Goal: Task Accomplishment & Management: Use online tool/utility

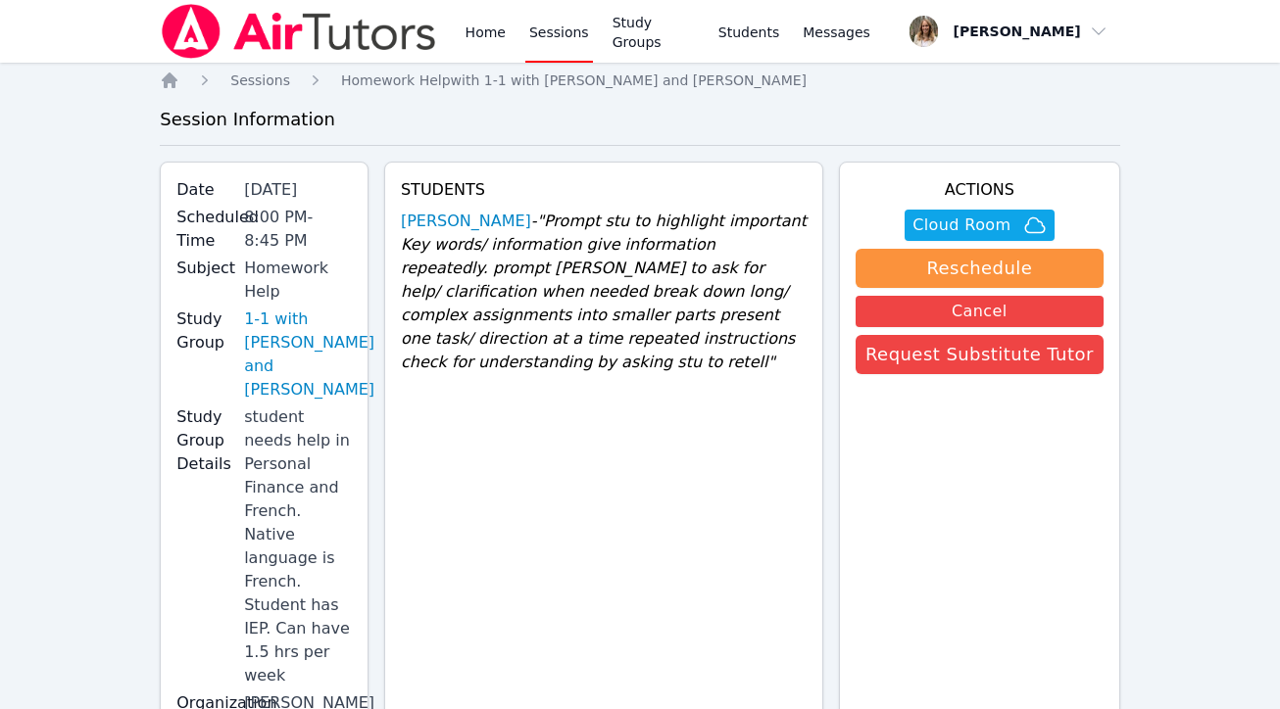
scroll to position [64, 0]
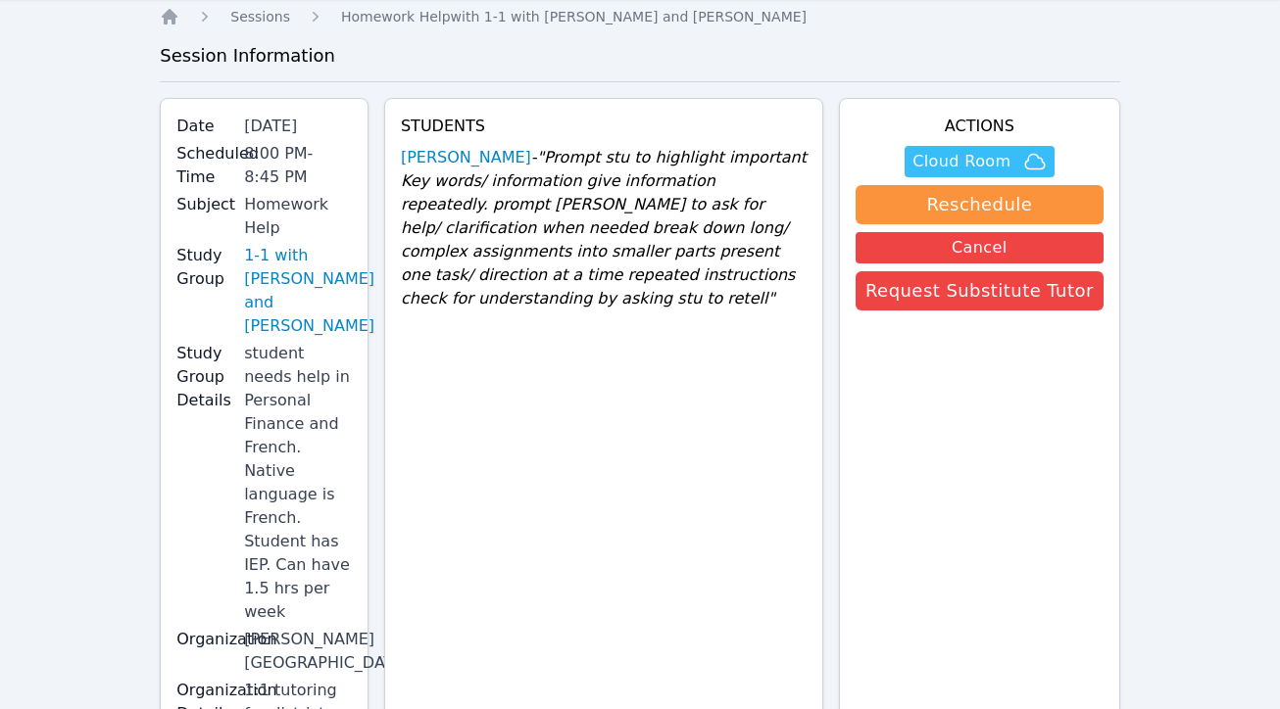
click at [945, 164] on span "Cloud Room" at bounding box center [961, 162] width 98 height 24
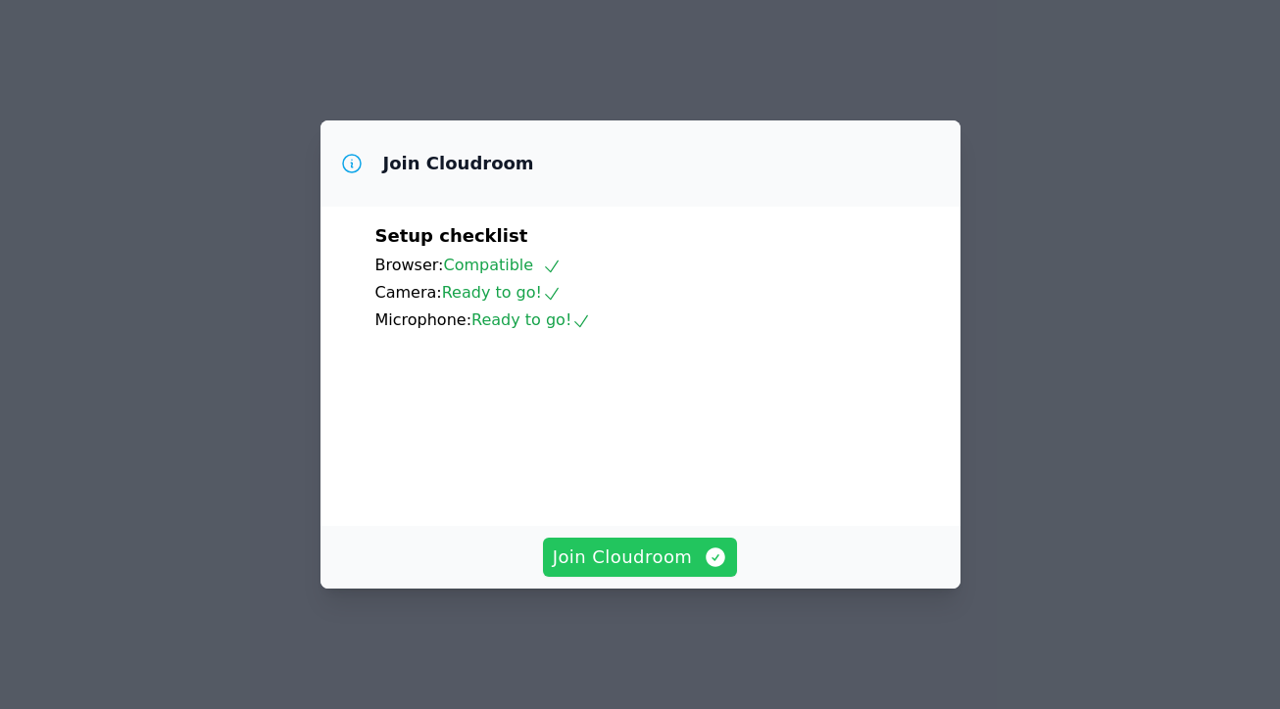
click at [610, 562] on span "Join Cloudroom" at bounding box center [640, 557] width 175 height 27
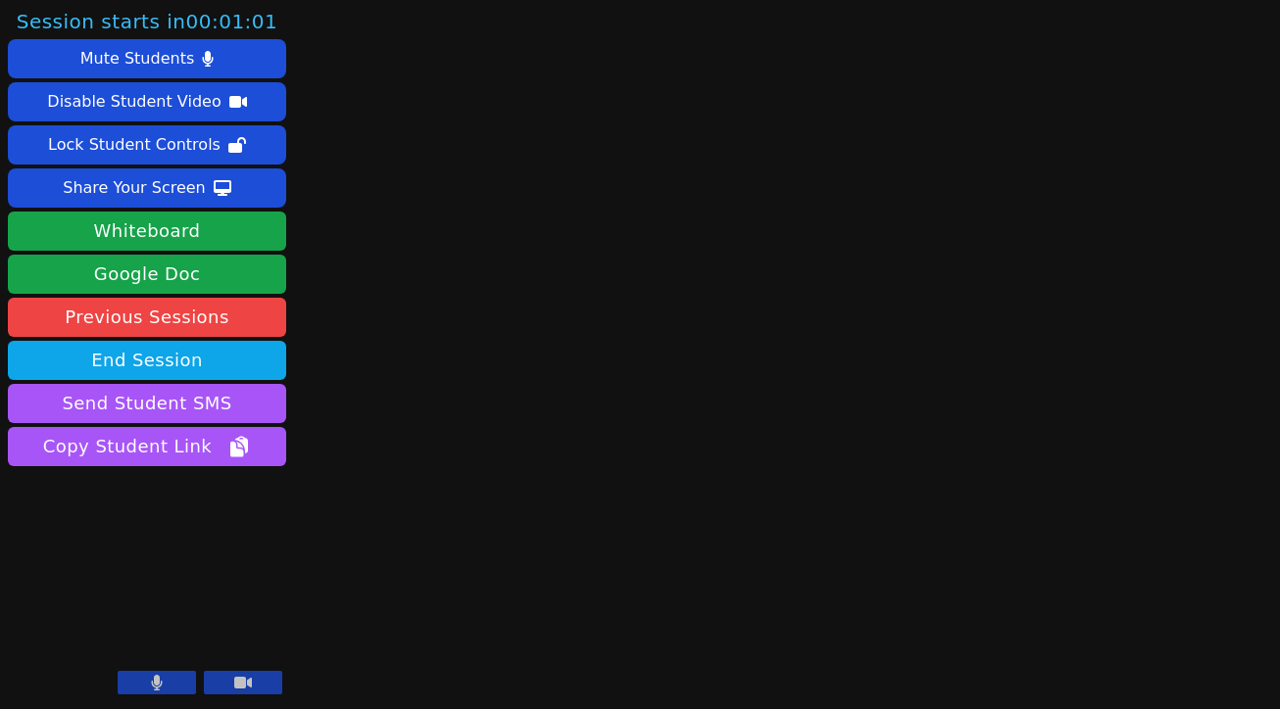
click at [162, 680] on icon at bounding box center [157, 683] width 12 height 16
drag, startPoint x: 1276, startPoint y: 91, endPoint x: 1341, endPoint y: 103, distance: 65.7
click at [1279, 103] on html "Session starts in 00:00:53 Mute Students Disable Student Video Lock Student Con…" at bounding box center [640, 354] width 1280 height 709
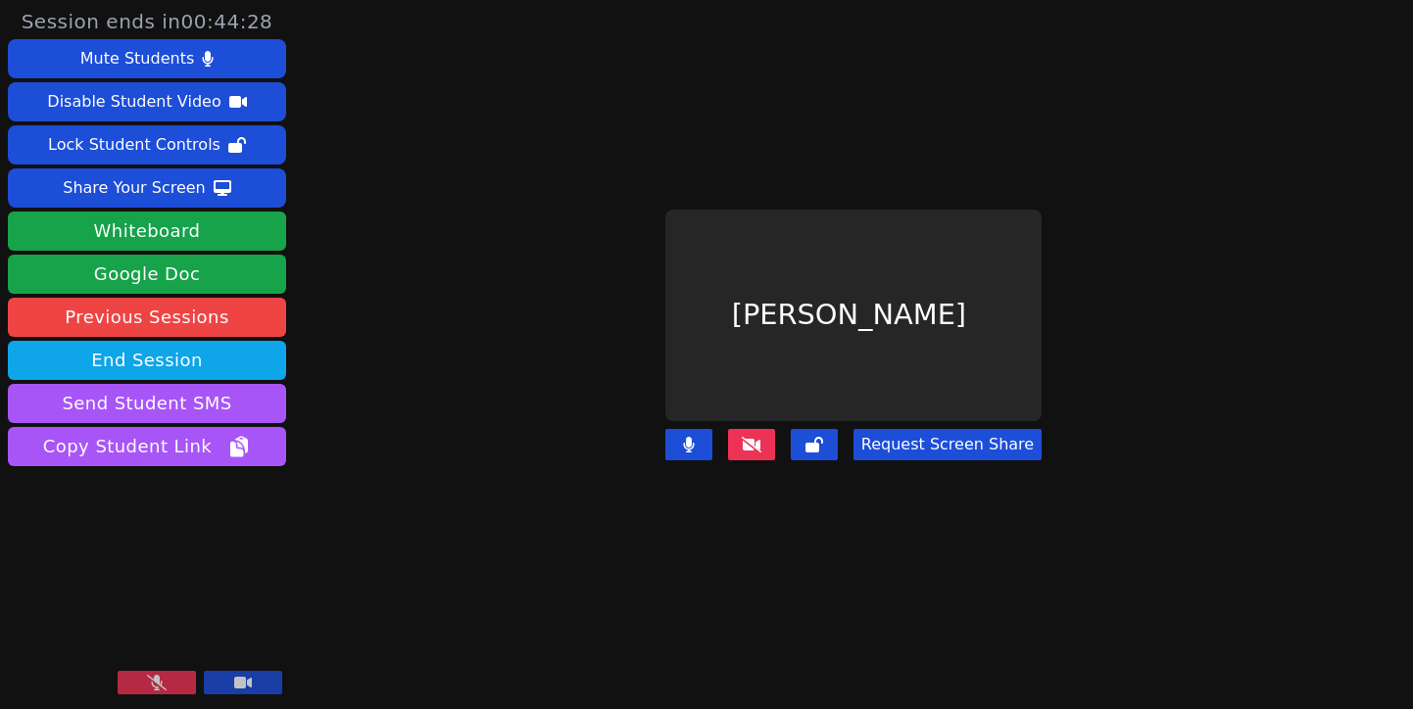
click at [155, 682] on icon at bounding box center [157, 683] width 20 height 16
click at [756, 443] on icon at bounding box center [752, 445] width 20 height 16
click at [721, 706] on main "[PERSON_NAME] Request Screen Share" at bounding box center [854, 354] width 624 height 709
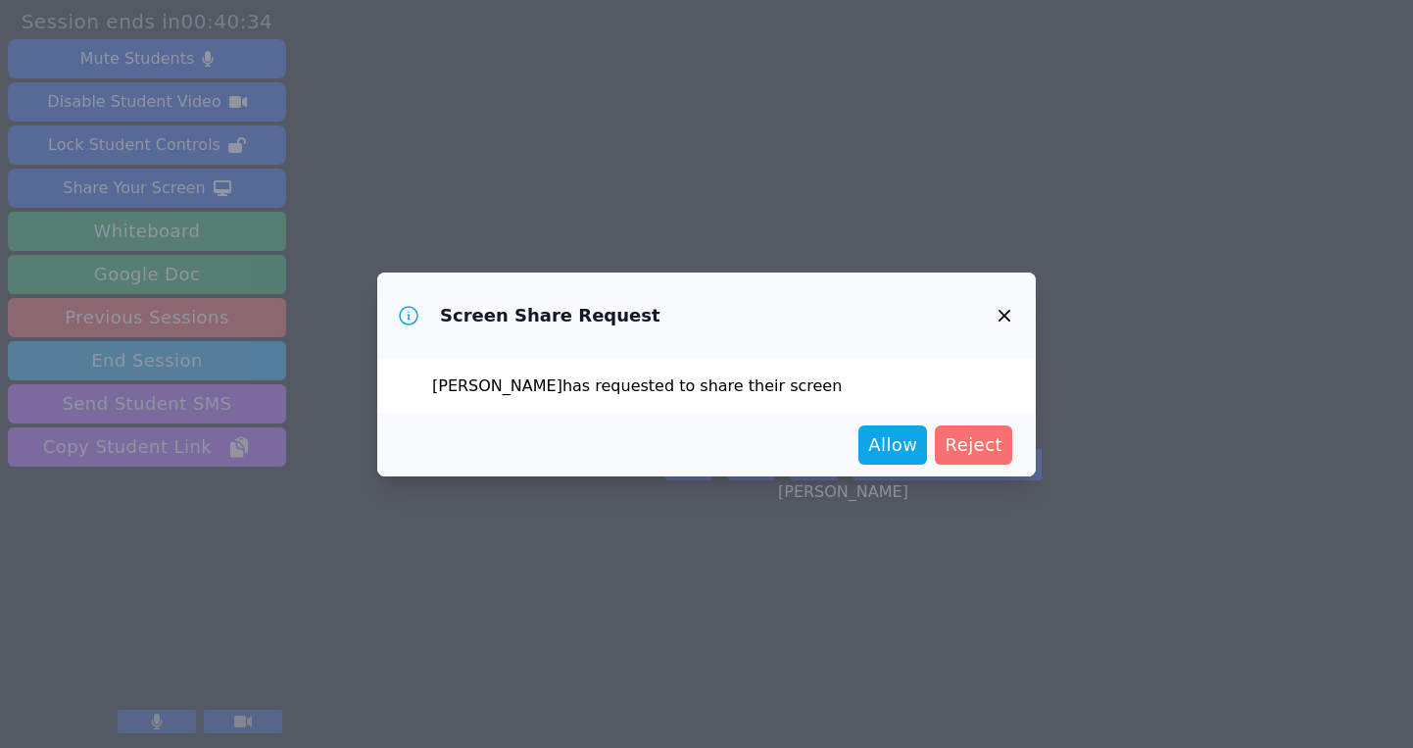
click at [960, 436] on span "Reject" at bounding box center [974, 444] width 58 height 27
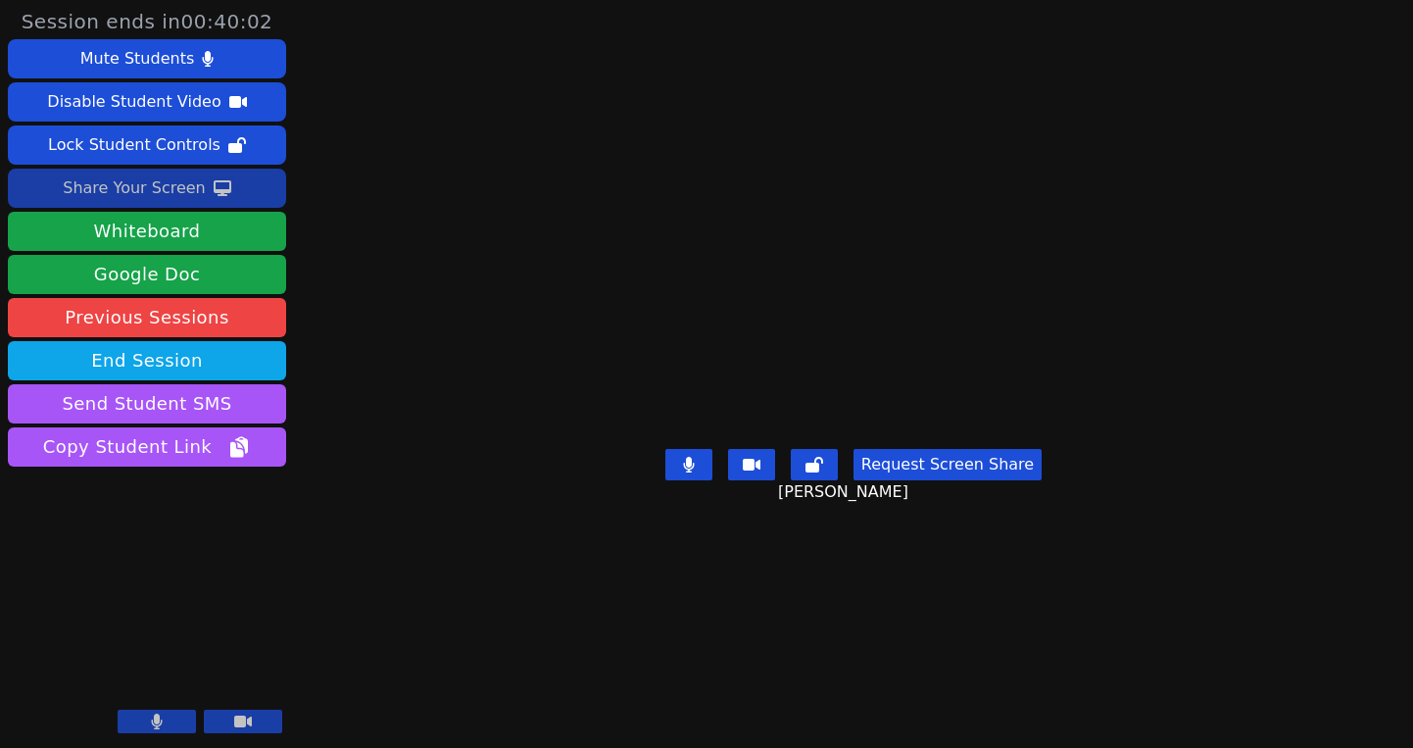
click at [159, 193] on div "Share Your Screen" at bounding box center [134, 187] width 143 height 31
click at [976, 480] on button "Request Screen Share" at bounding box center [947, 464] width 188 height 31
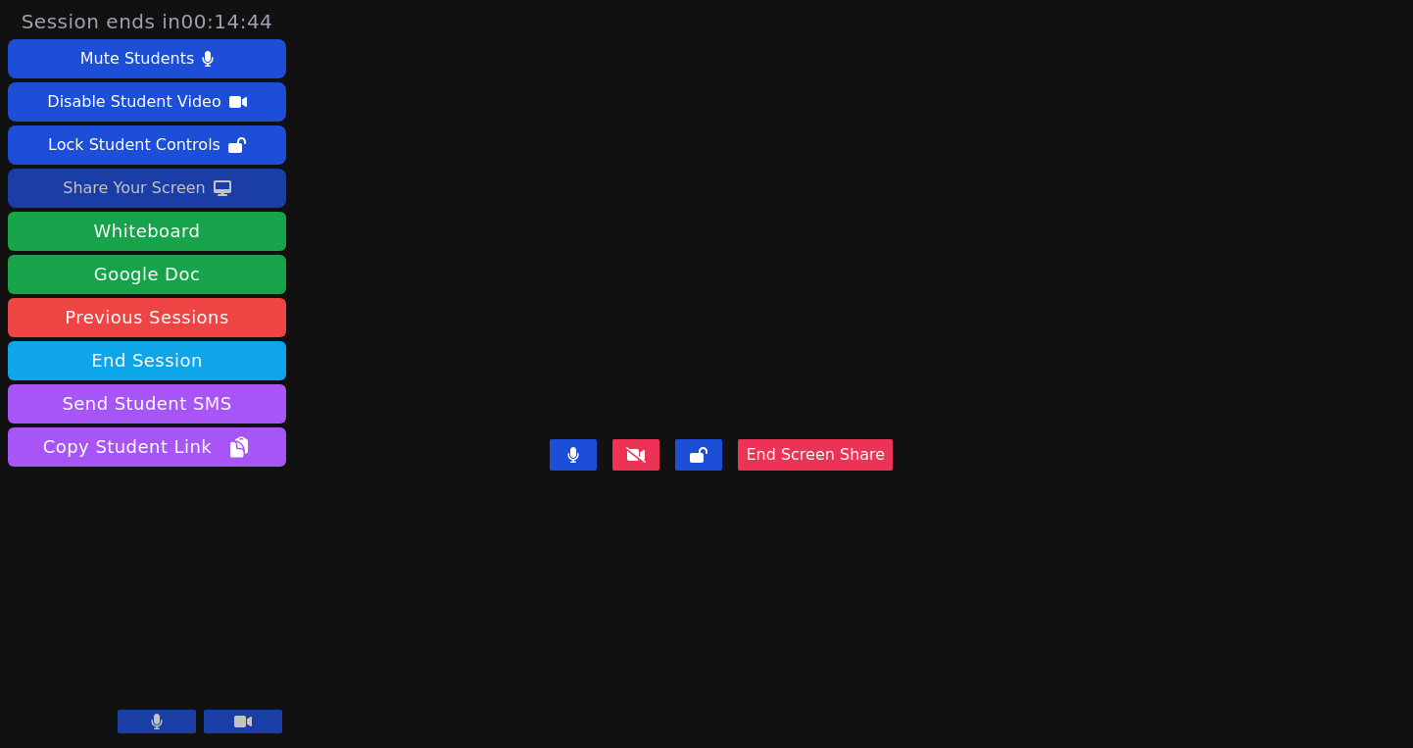
click at [649, 284] on video at bounding box center [721, 334] width 294 height 193
drag, startPoint x: 694, startPoint y: 278, endPoint x: 649, endPoint y: 282, distance: 45.2
click at [649, 282] on video at bounding box center [721, 334] width 294 height 193
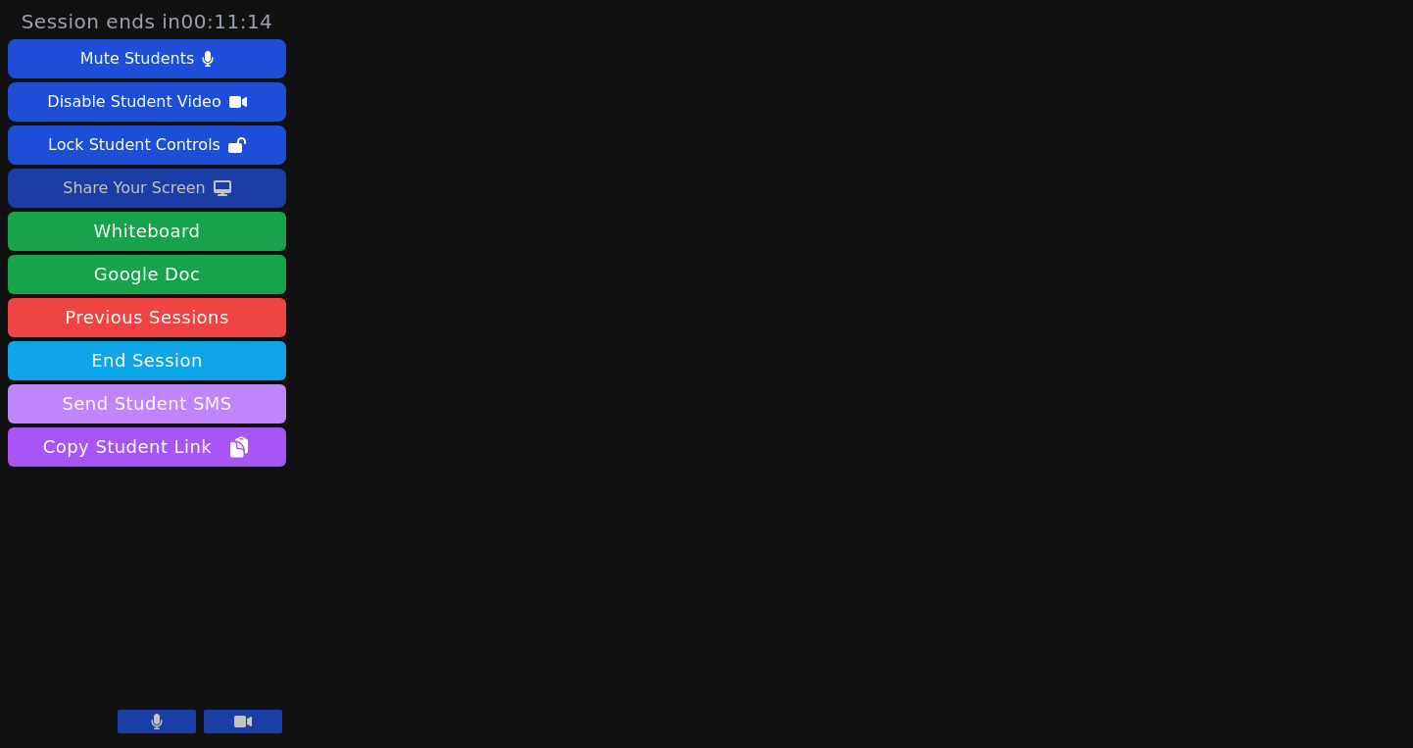
click at [244, 414] on button "Send Student SMS" at bounding box center [147, 403] width 278 height 39
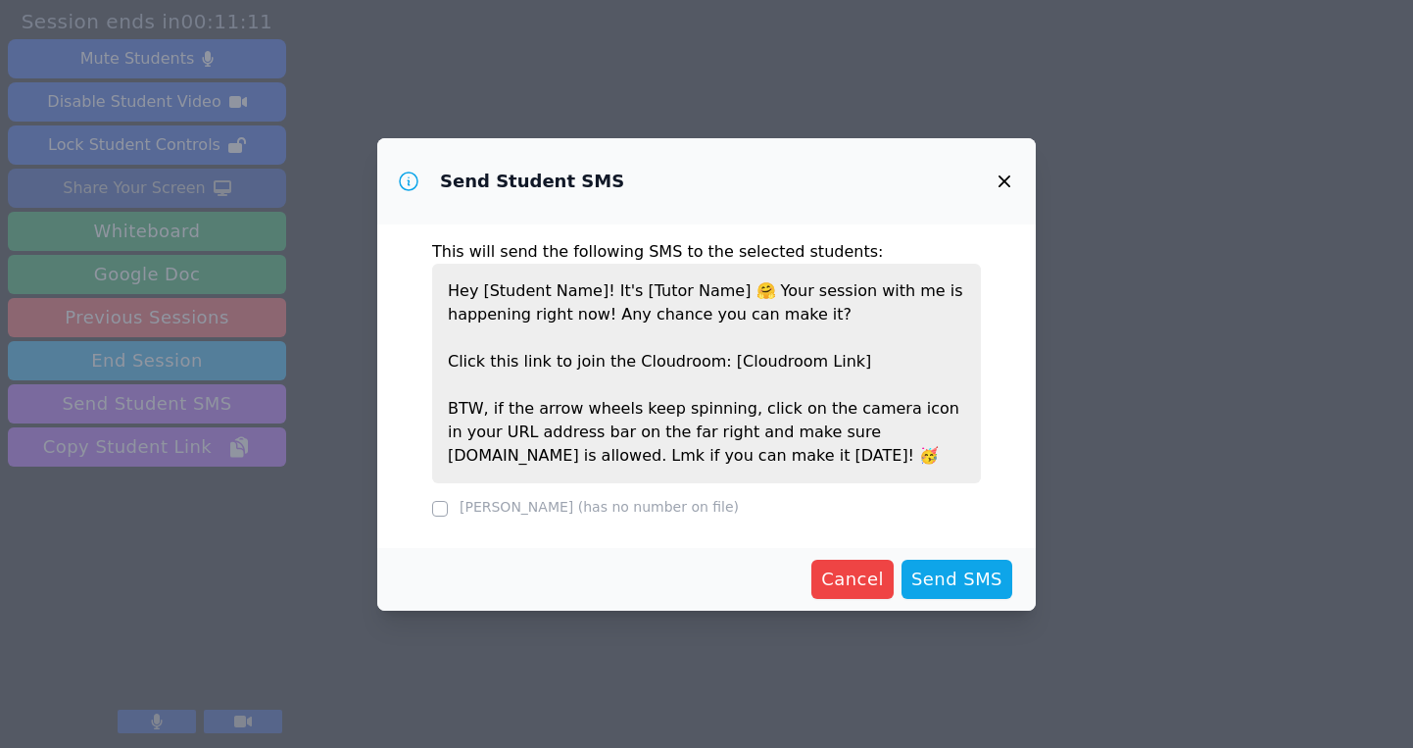
click at [507, 506] on label "[PERSON_NAME] (has no number on file)" at bounding box center [599, 507] width 279 height 16
click at [999, 172] on icon "button" at bounding box center [1005, 182] width 24 height 24
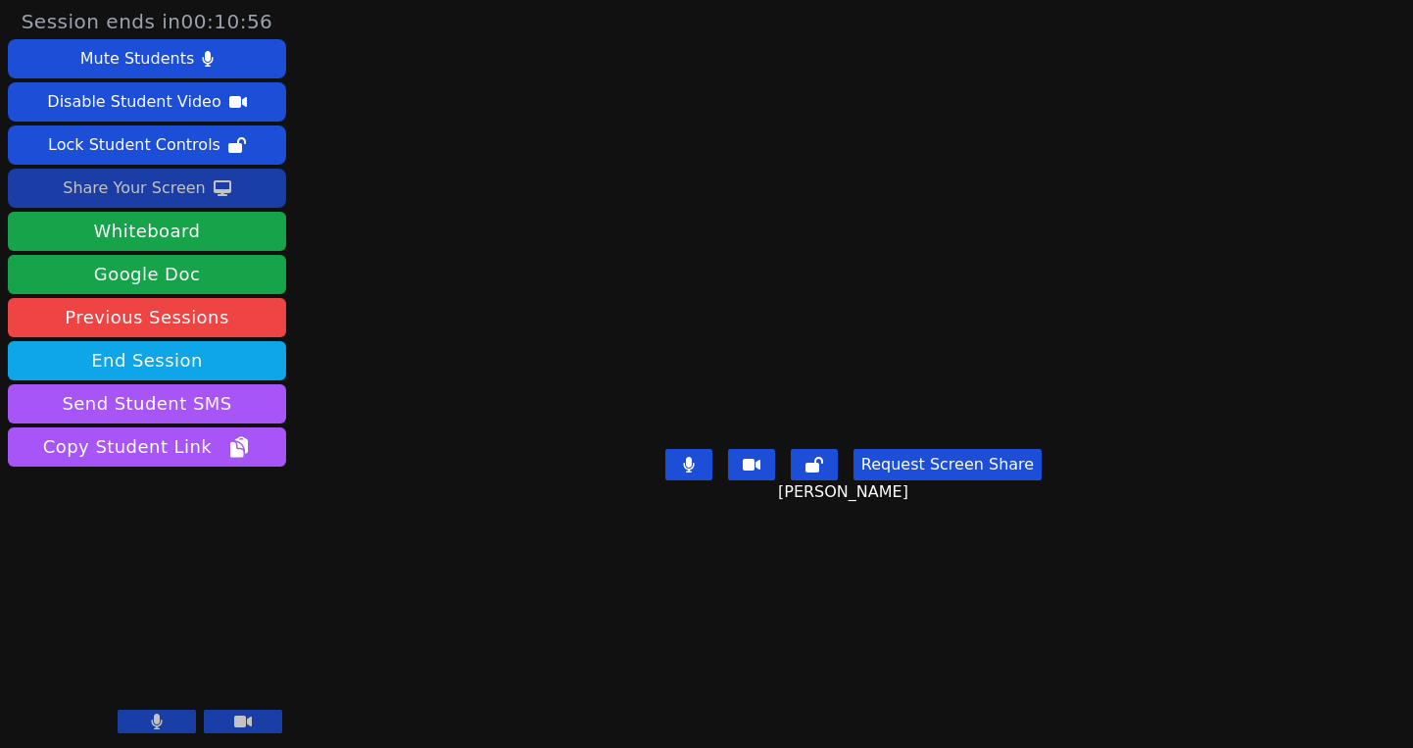
click at [919, 480] on button "Request Screen Share" at bounding box center [947, 464] width 188 height 31
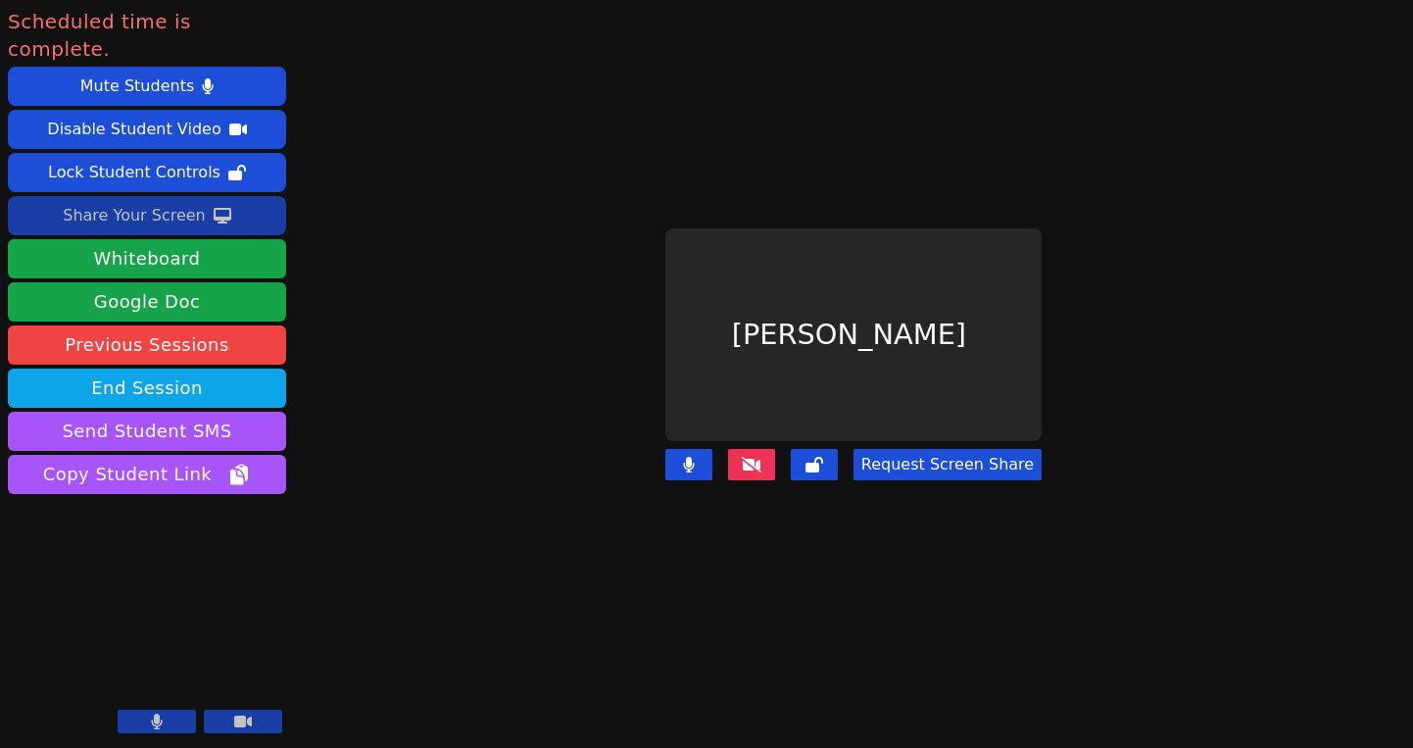
click at [761, 461] on icon at bounding box center [752, 465] width 20 height 16
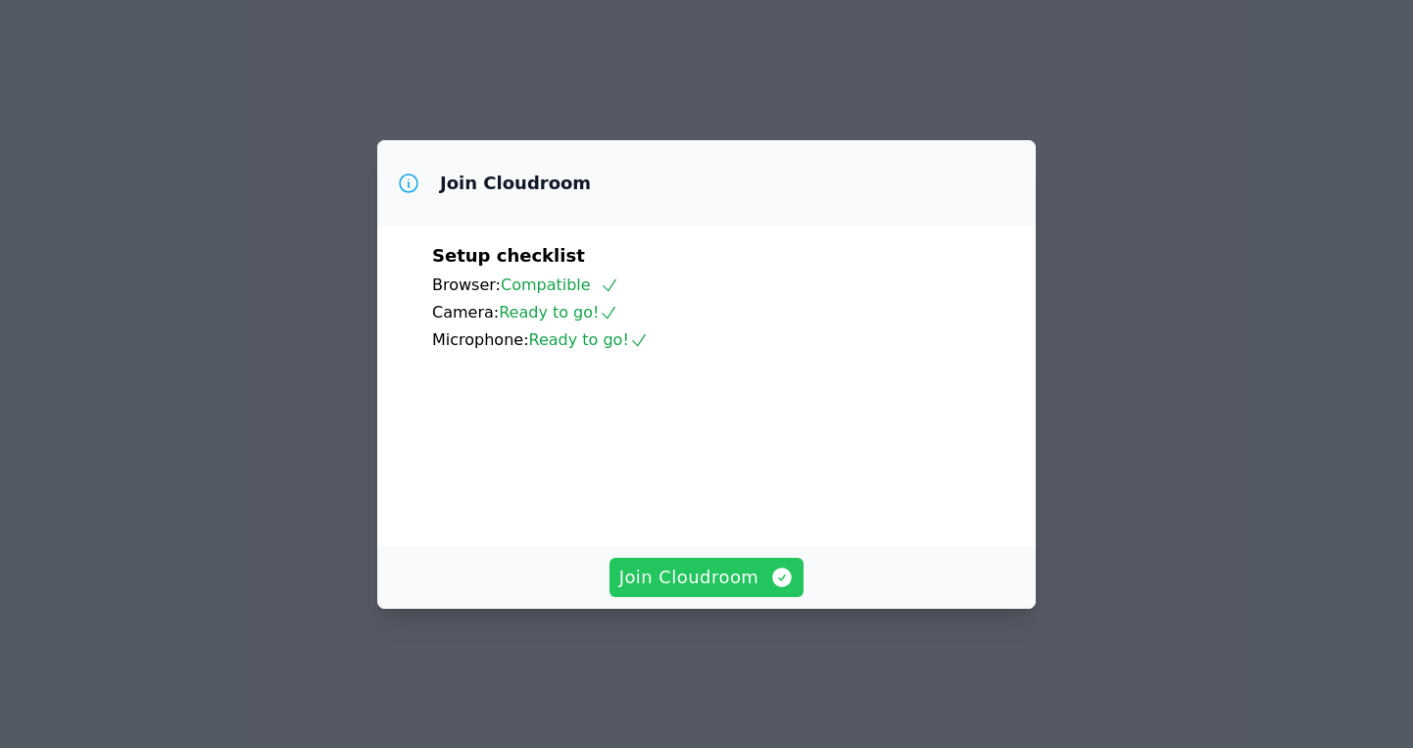
click at [701, 591] on span "Join Cloudroom" at bounding box center [706, 576] width 175 height 27
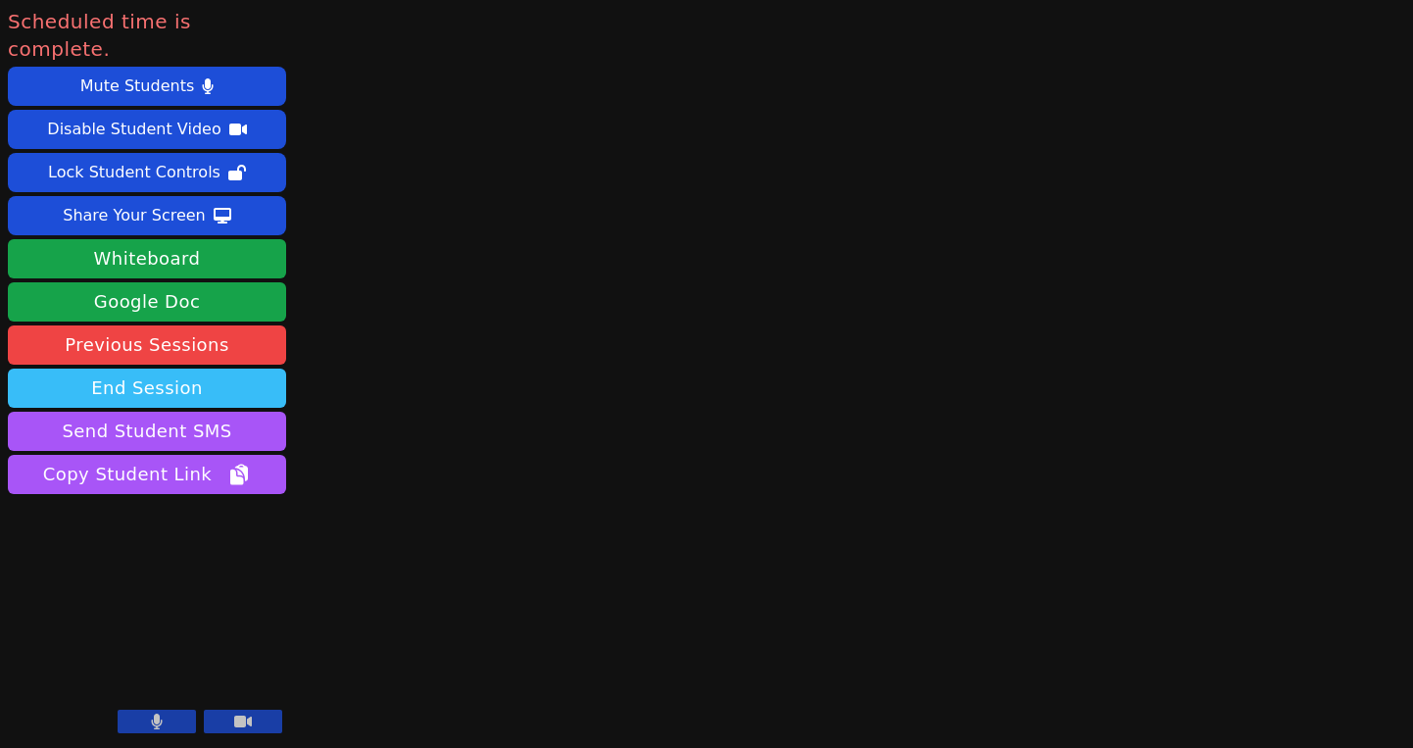
click at [170, 368] on button "End Session" at bounding box center [147, 387] width 278 height 39
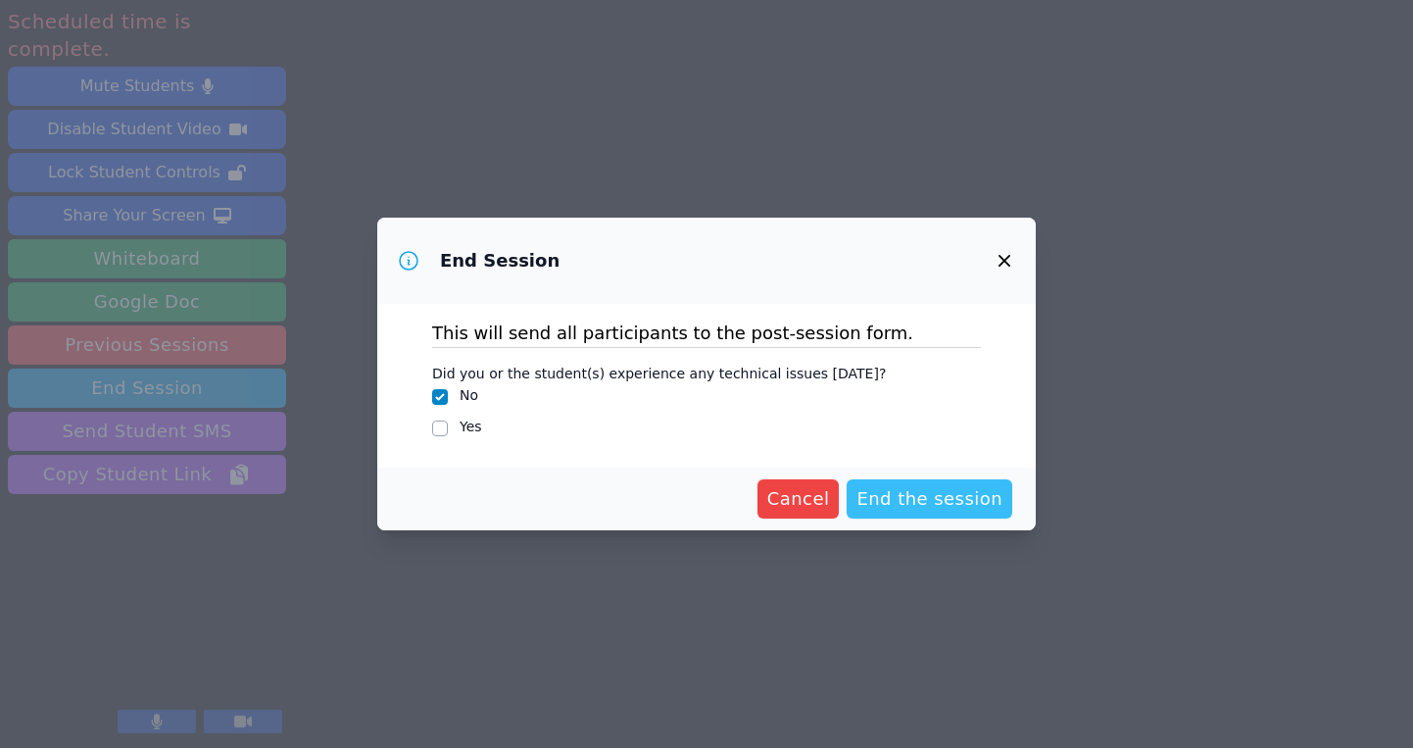
click at [919, 494] on span "End the session" at bounding box center [929, 498] width 146 height 27
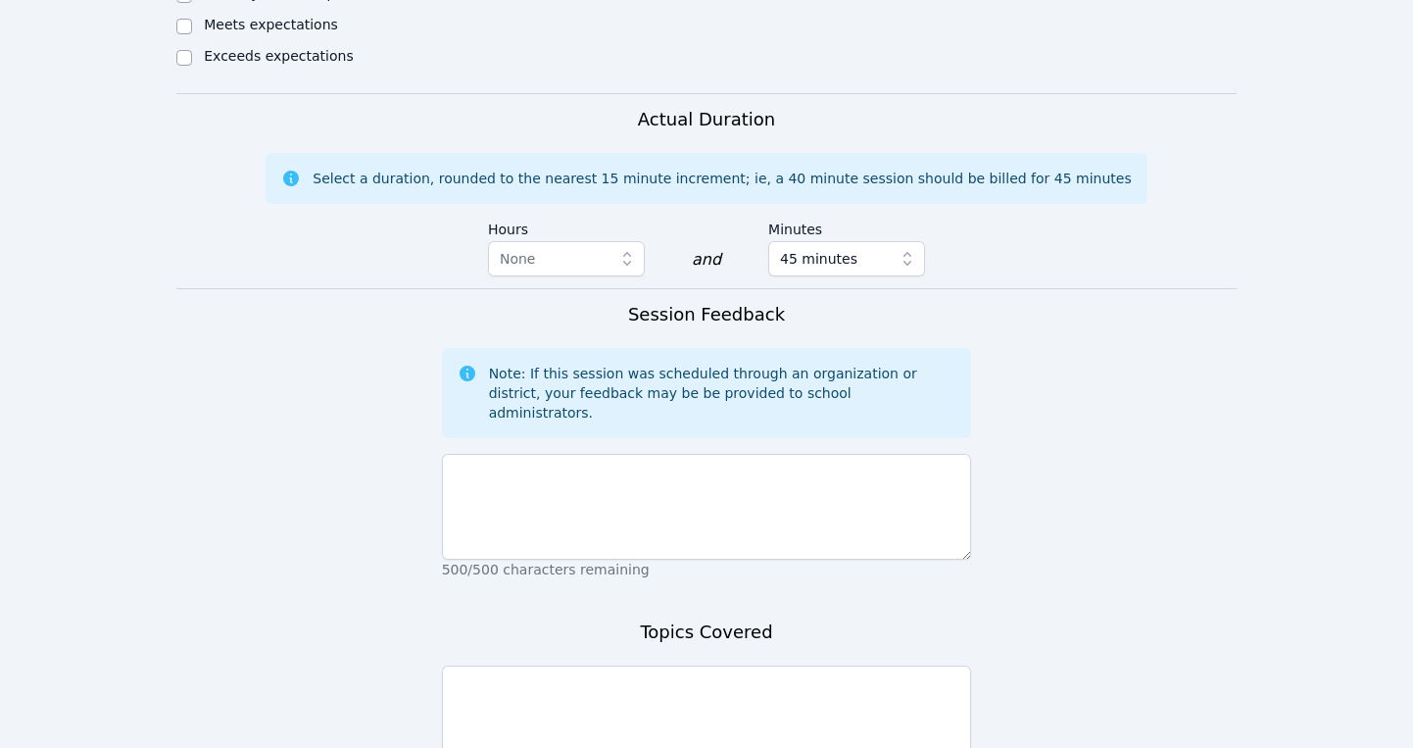
scroll to position [1305, 0]
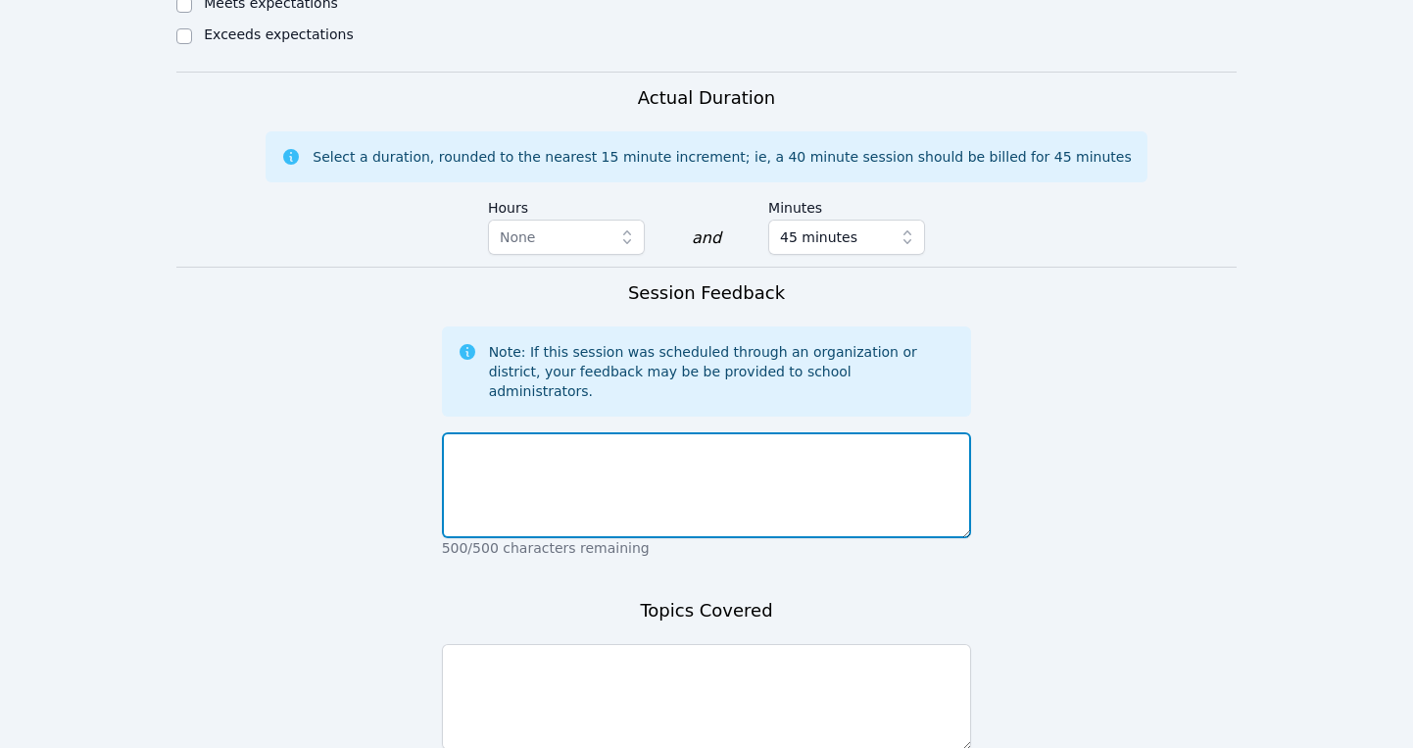
click at [546, 432] on textarea at bounding box center [707, 485] width 530 height 106
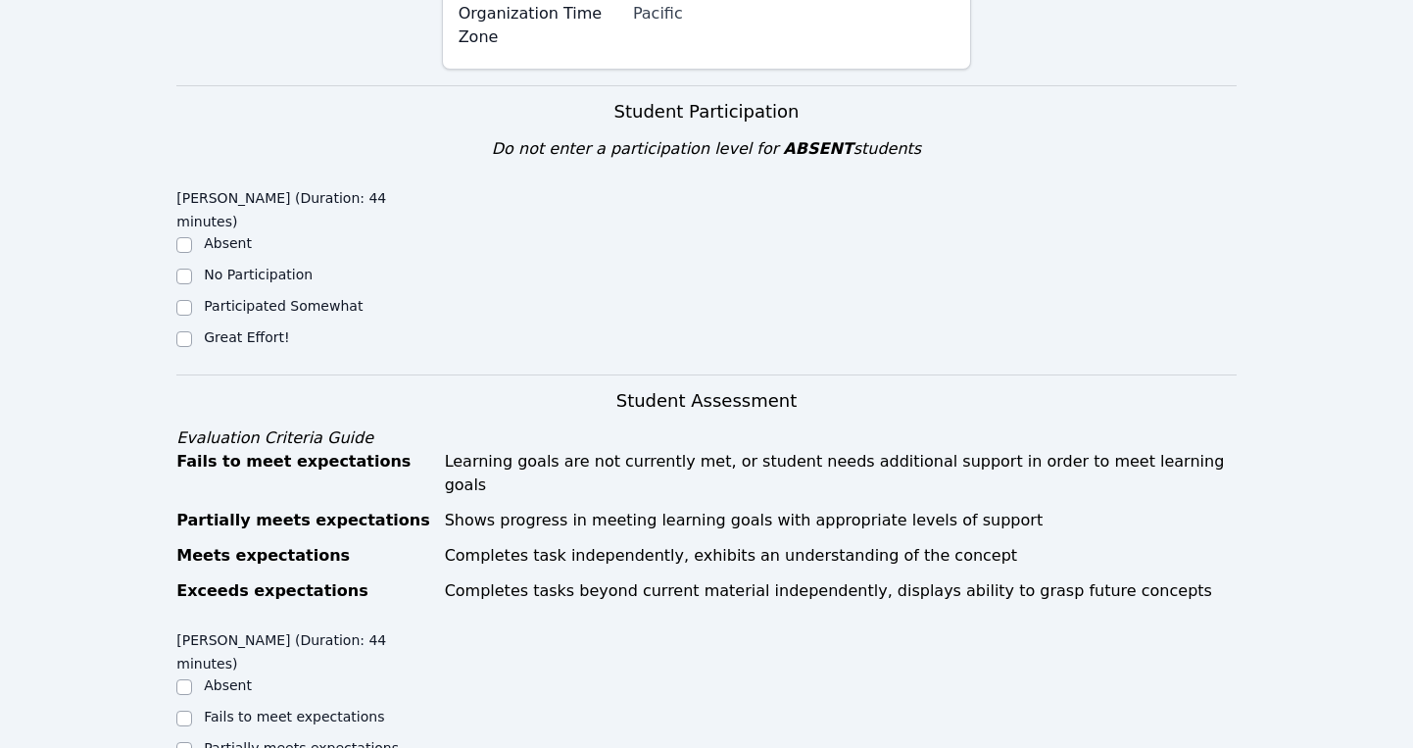
scroll to position [553, 0]
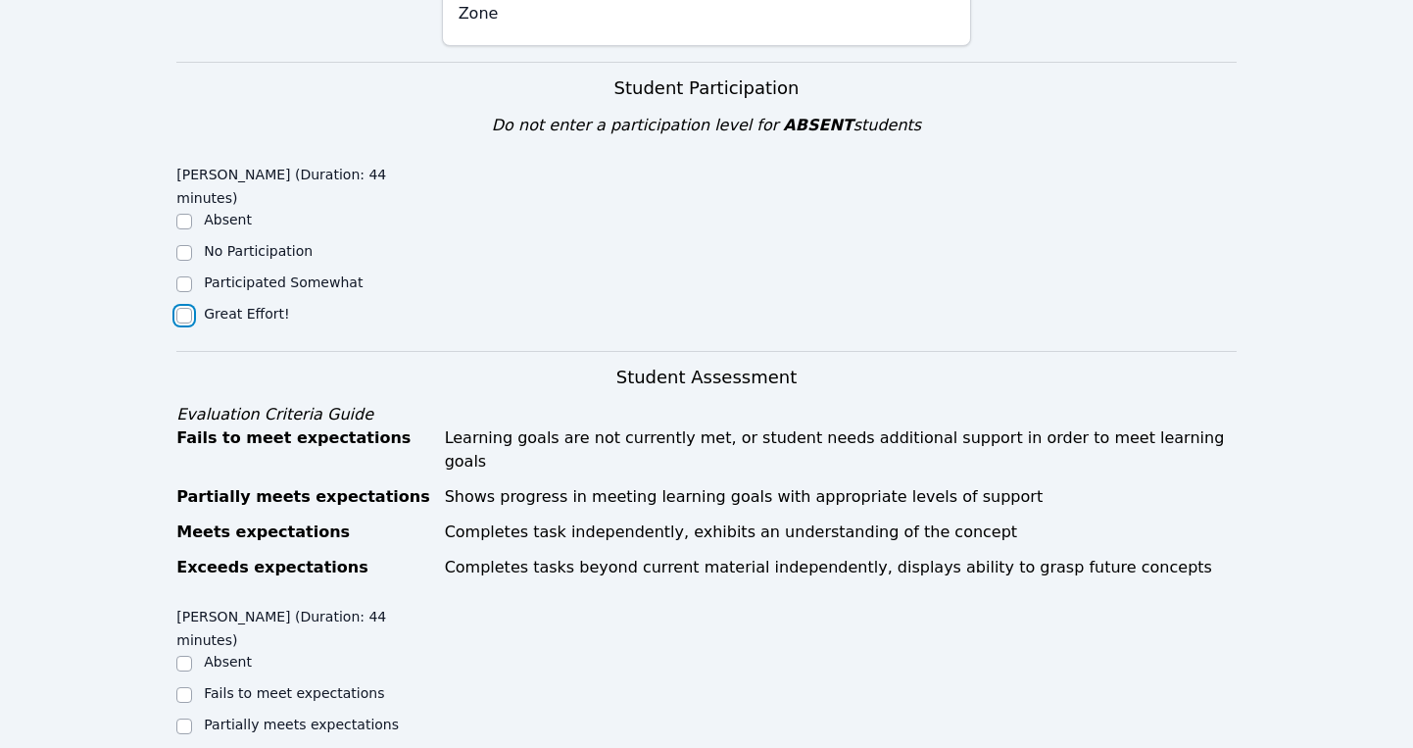
click at [185, 308] on input "Great Effort!" at bounding box center [184, 316] width 16 height 16
checkbox input "true"
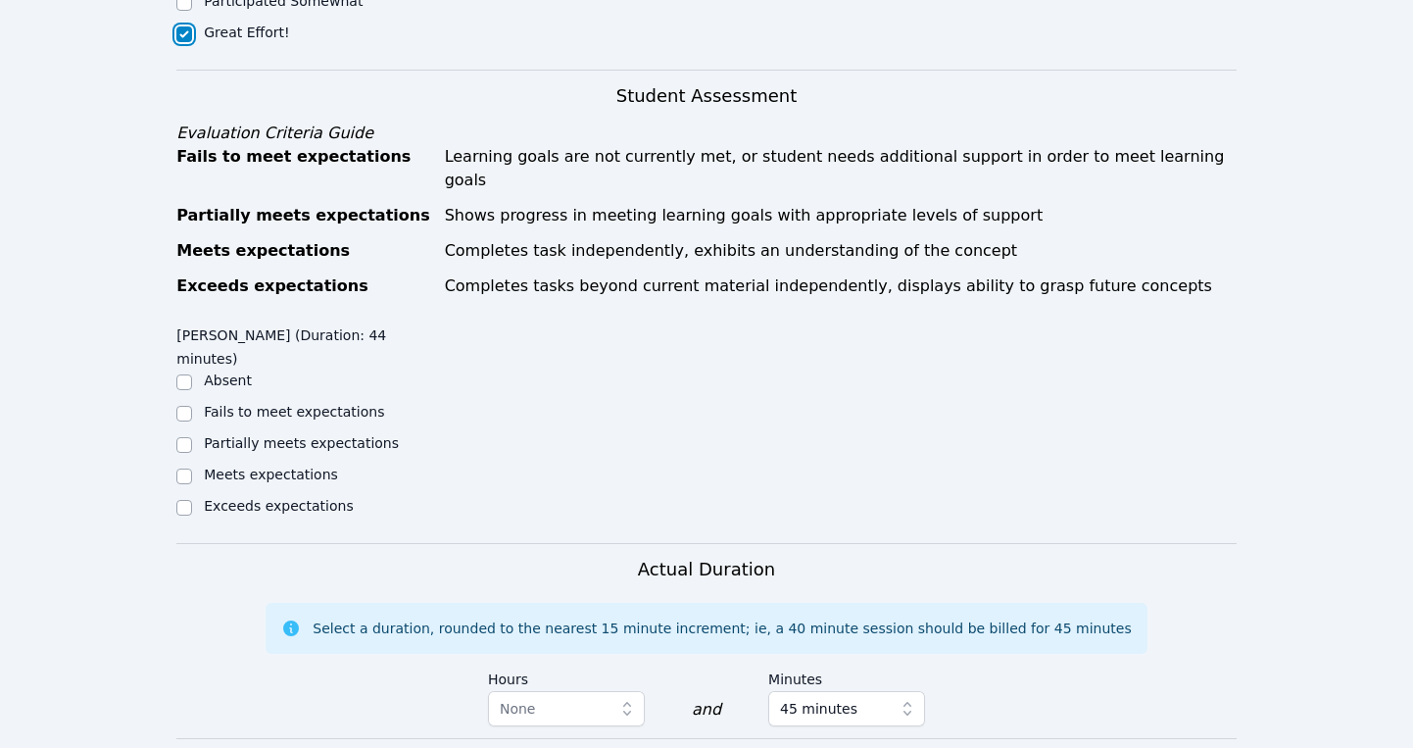
scroll to position [840, 0]
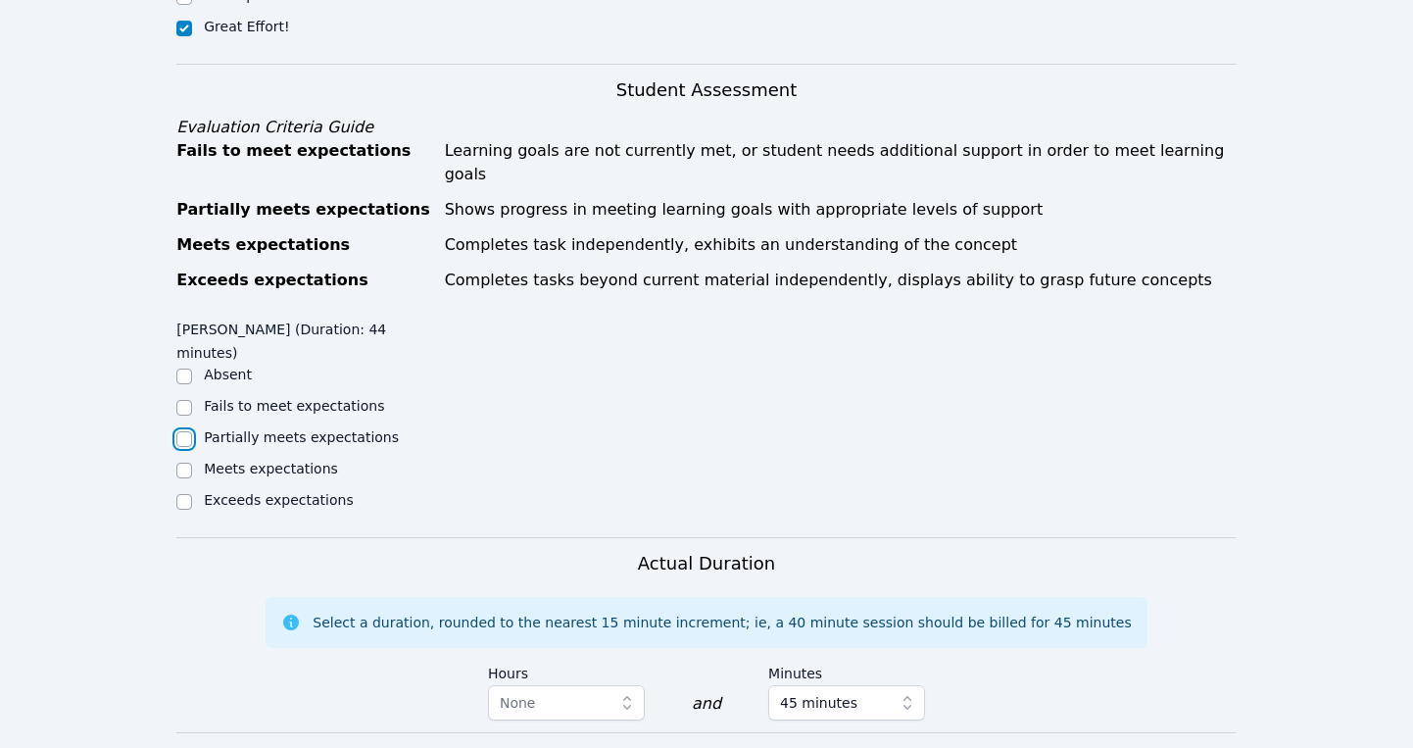
click at [182, 431] on input "Partially meets expectations" at bounding box center [184, 439] width 16 height 16
checkbox input "true"
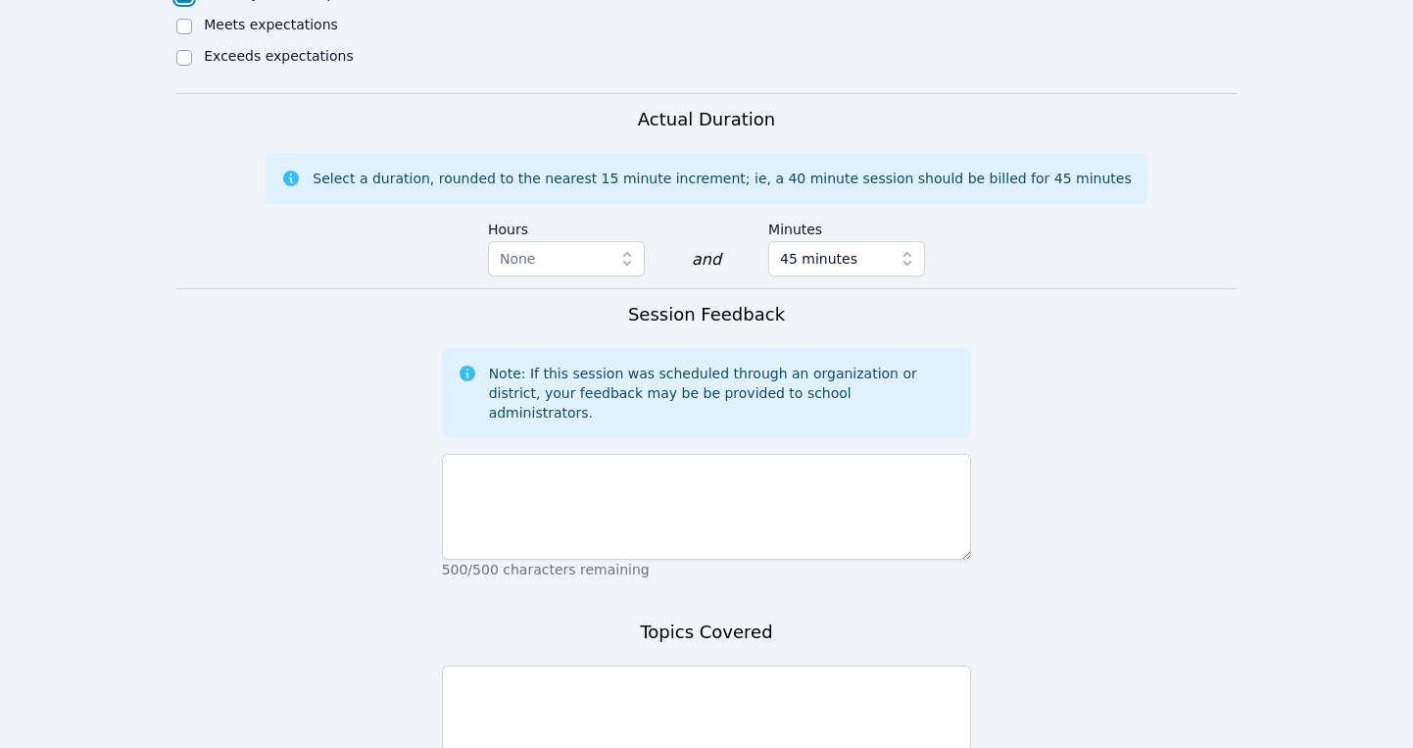
scroll to position [1303, 0]
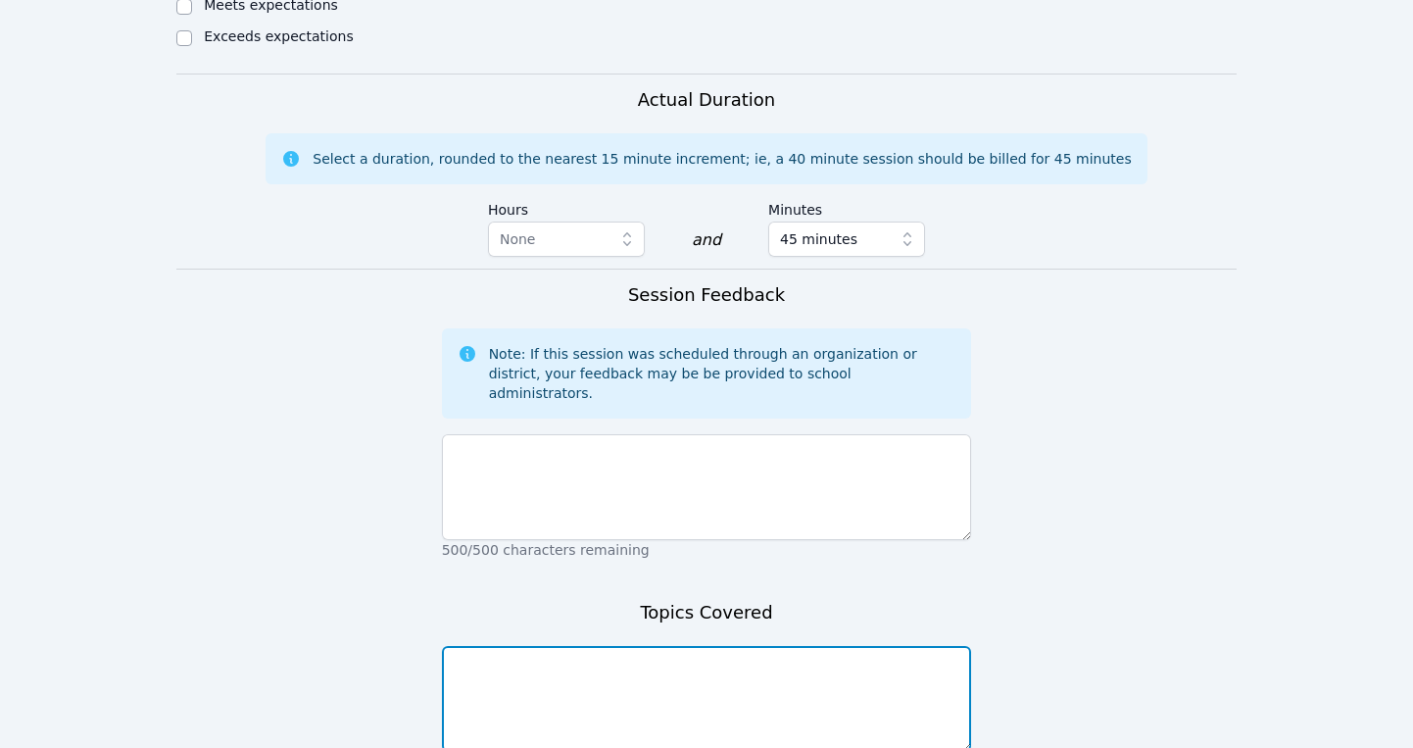
click at [485, 646] on textarea at bounding box center [707, 699] width 530 height 106
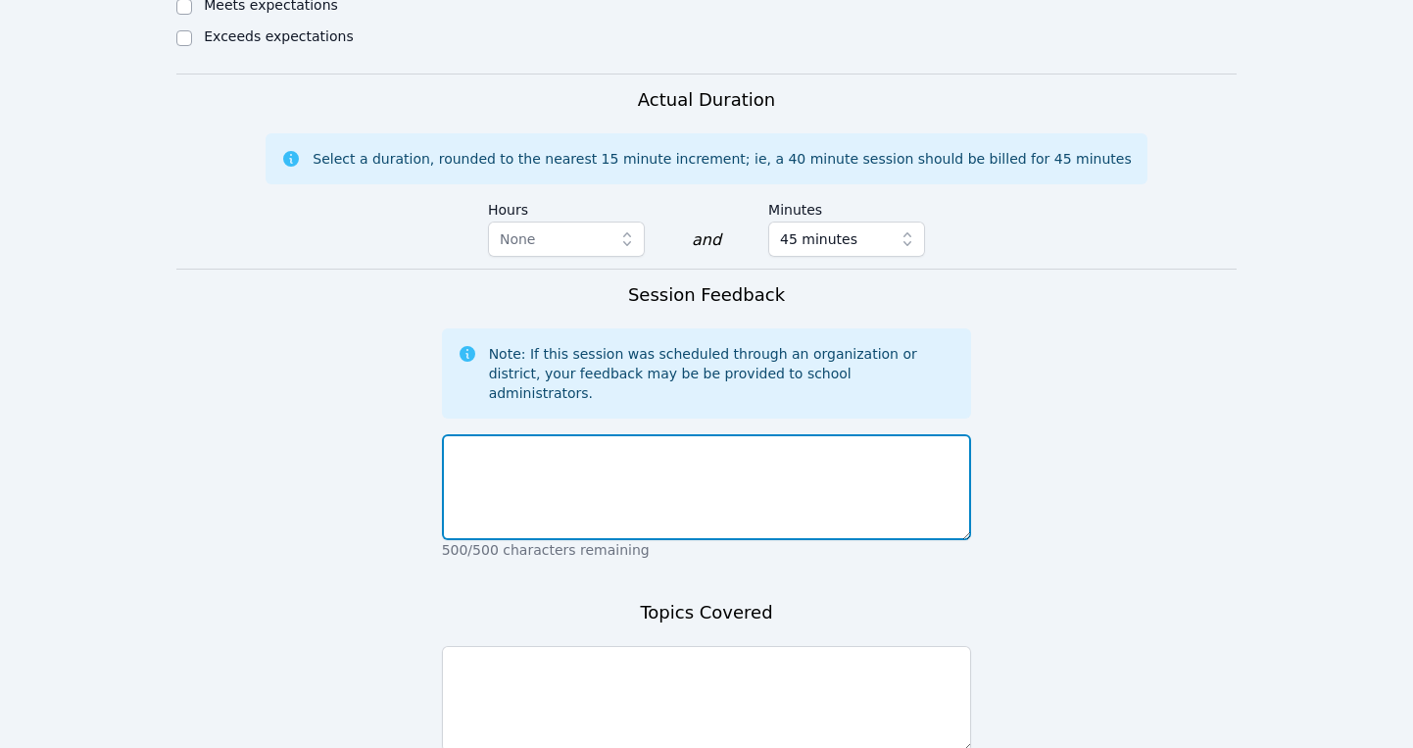
click at [485, 434] on textarea at bounding box center [707, 487] width 530 height 106
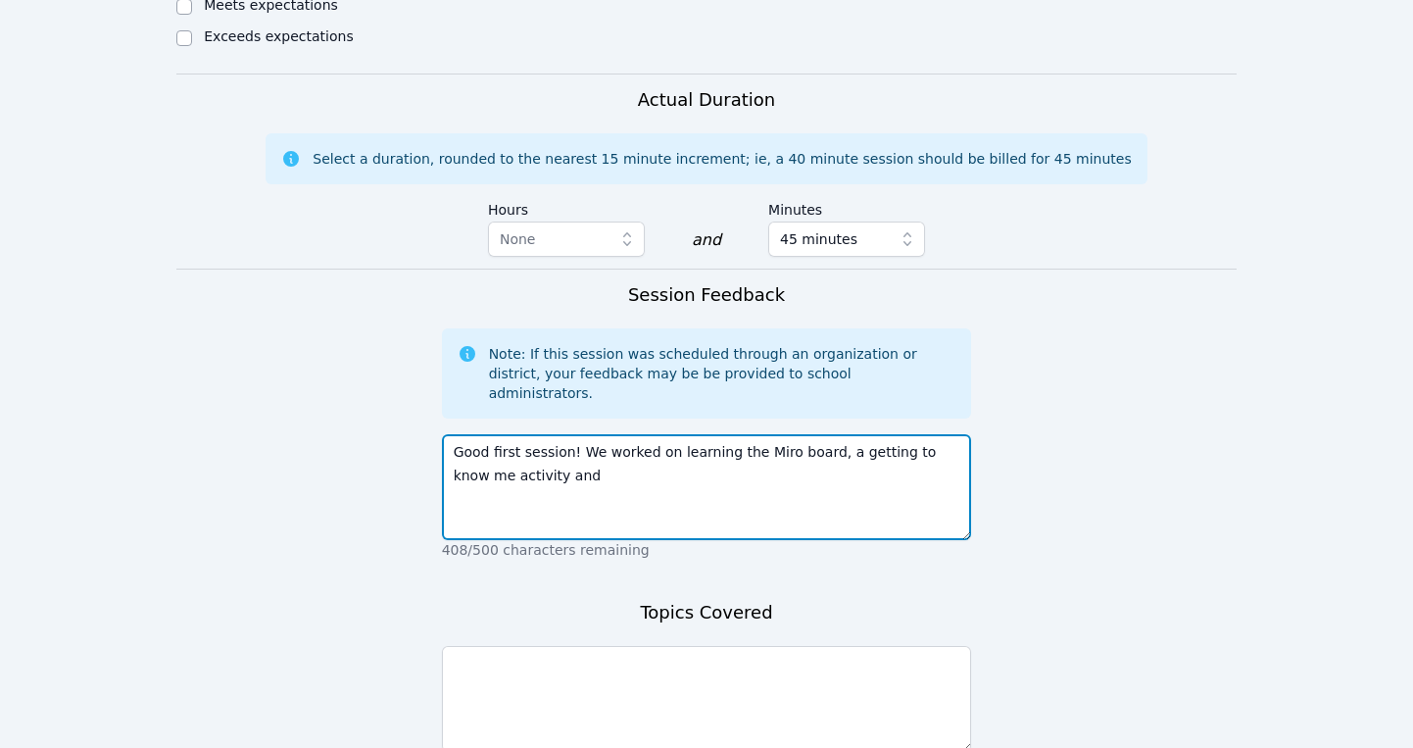
type textarea "Good first session! We worked on learning the Miro board, a getting to know me …"
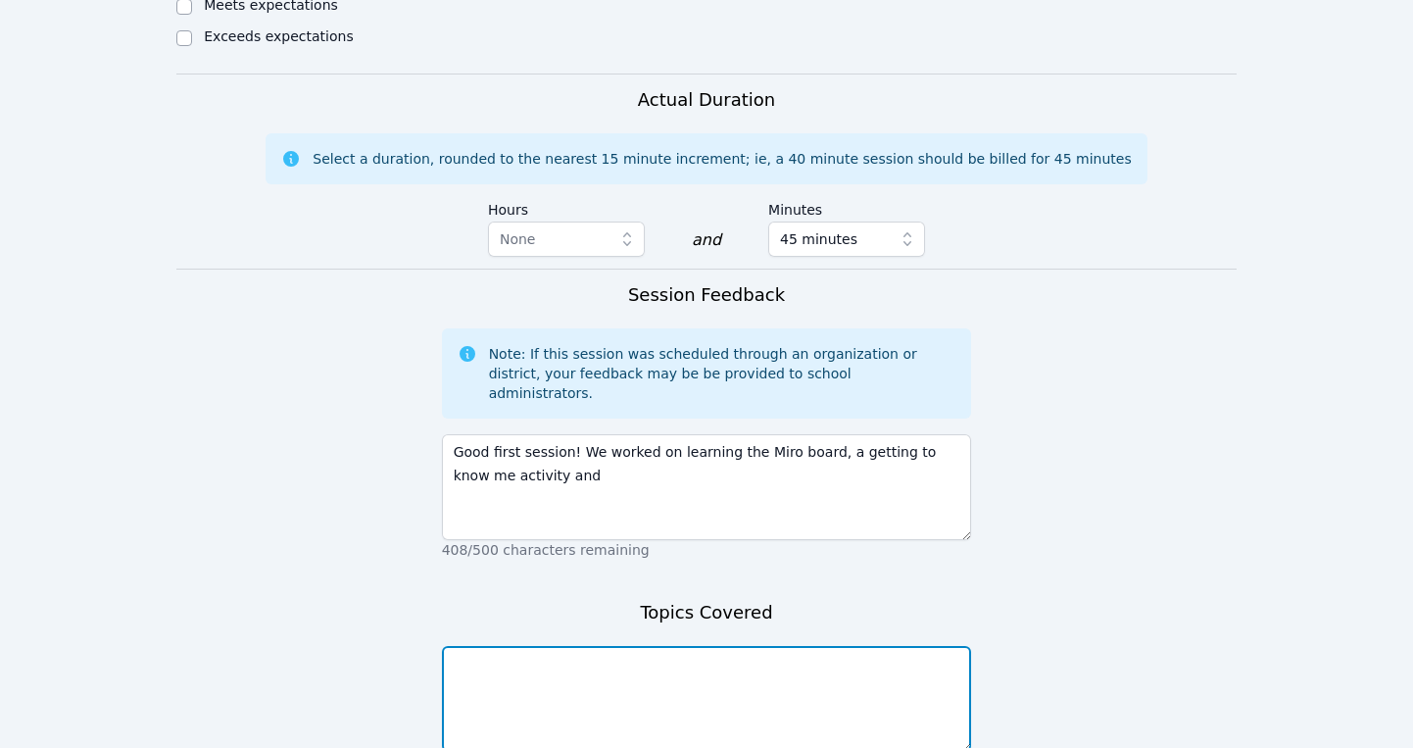
click at [464, 646] on textarea at bounding box center [707, 699] width 530 height 106
click at [453, 646] on textarea "Homerok" at bounding box center [707, 699] width 530 height 106
click at [560, 646] on textarea "French Homerok" at bounding box center [707, 699] width 530 height 106
type textarea "French Homework help"
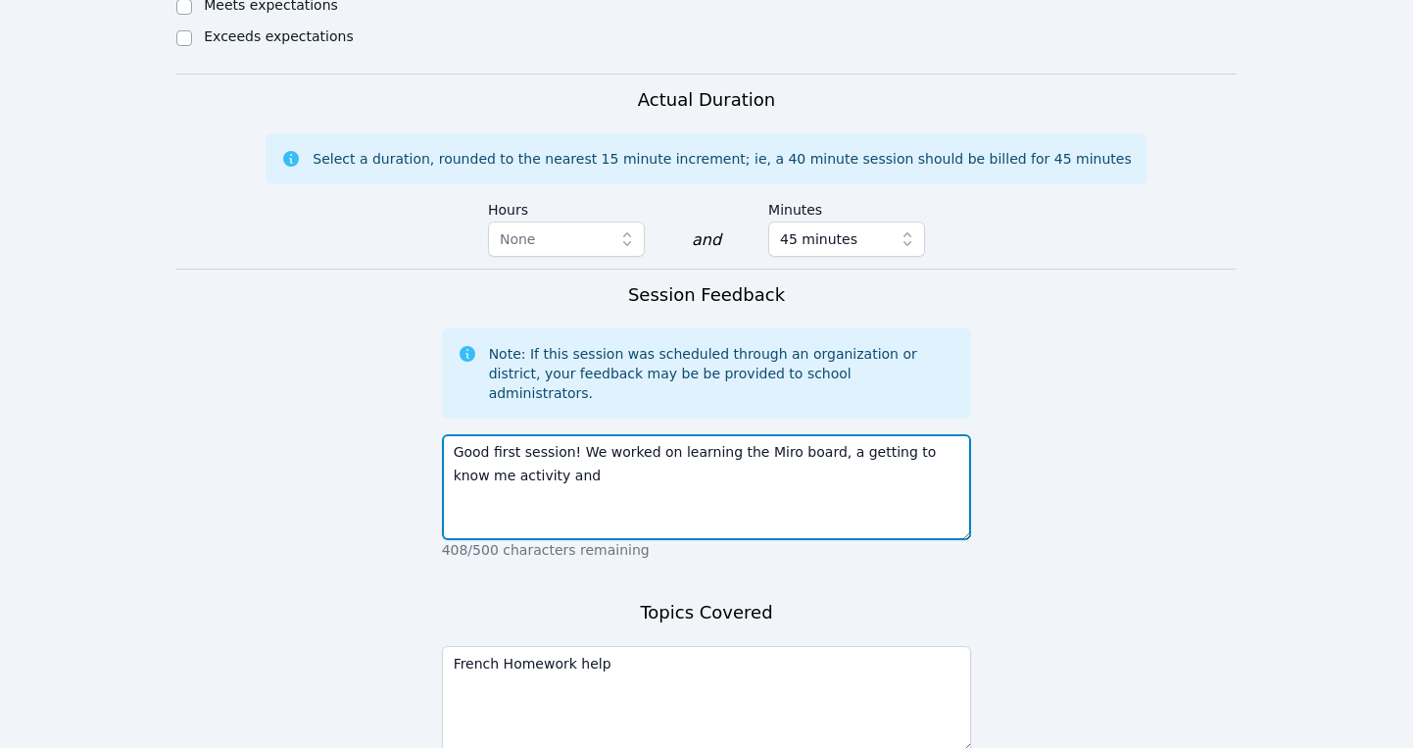
click at [568, 434] on textarea "Good first session! We worked on learning the Miro board, a getting to know me …" at bounding box center [707, 487] width 530 height 106
click at [822, 434] on textarea "Good first session! We worked on learning the Miro board, a getting to know me …" at bounding box center [707, 487] width 530 height 106
click at [583, 434] on textarea "Good first session! We worked on learning the Miro board, did a getting to know…" at bounding box center [707, 487] width 530 height 106
click at [924, 434] on textarea "Good first session! We worked on learning the Miro board, did a getting to know…" at bounding box center [707, 487] width 530 height 106
click at [507, 434] on textarea "Good first session! We worked on learning the Miro board, did a getting to "kno…" at bounding box center [707, 487] width 530 height 106
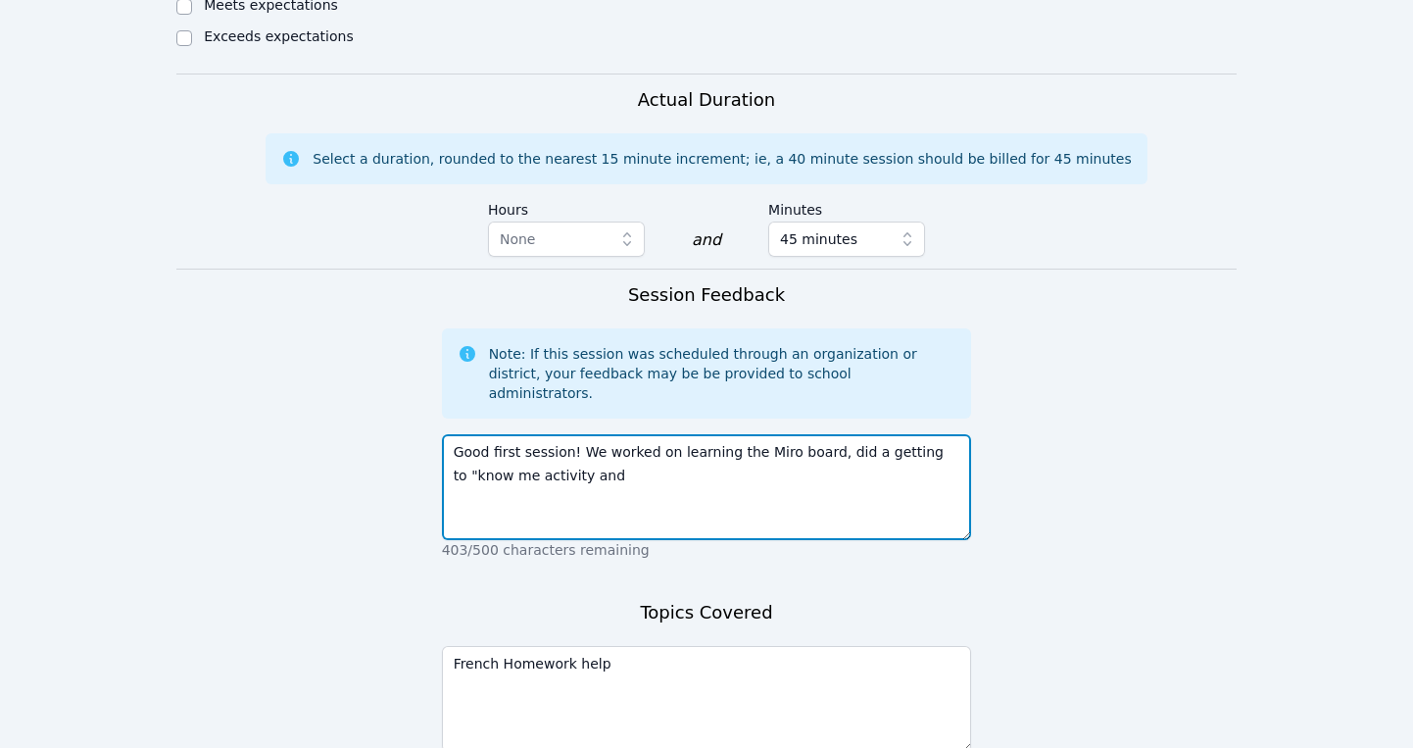
click at [507, 434] on textarea "Good first session! We worked on learning the Miro board, did a getting to "kno…" at bounding box center [707, 487] width 530 height 106
click at [621, 434] on textarea "Good first session! We worked on learning the Miro board, did a getting to "kno…" at bounding box center [707, 487] width 530 height 106
click at [730, 434] on textarea "Good first session! We worked on learning the Miro board, did a getting to "kno…" at bounding box center [707, 487] width 530 height 106
click at [877, 434] on textarea "Good first session! We worked on learning the Miro board, did a getting to "kno…" at bounding box center [707, 487] width 530 height 106
click at [452, 434] on textarea "Good first session! We worked on learning the Miro board, did a getting to "kno…" at bounding box center [707, 487] width 530 height 106
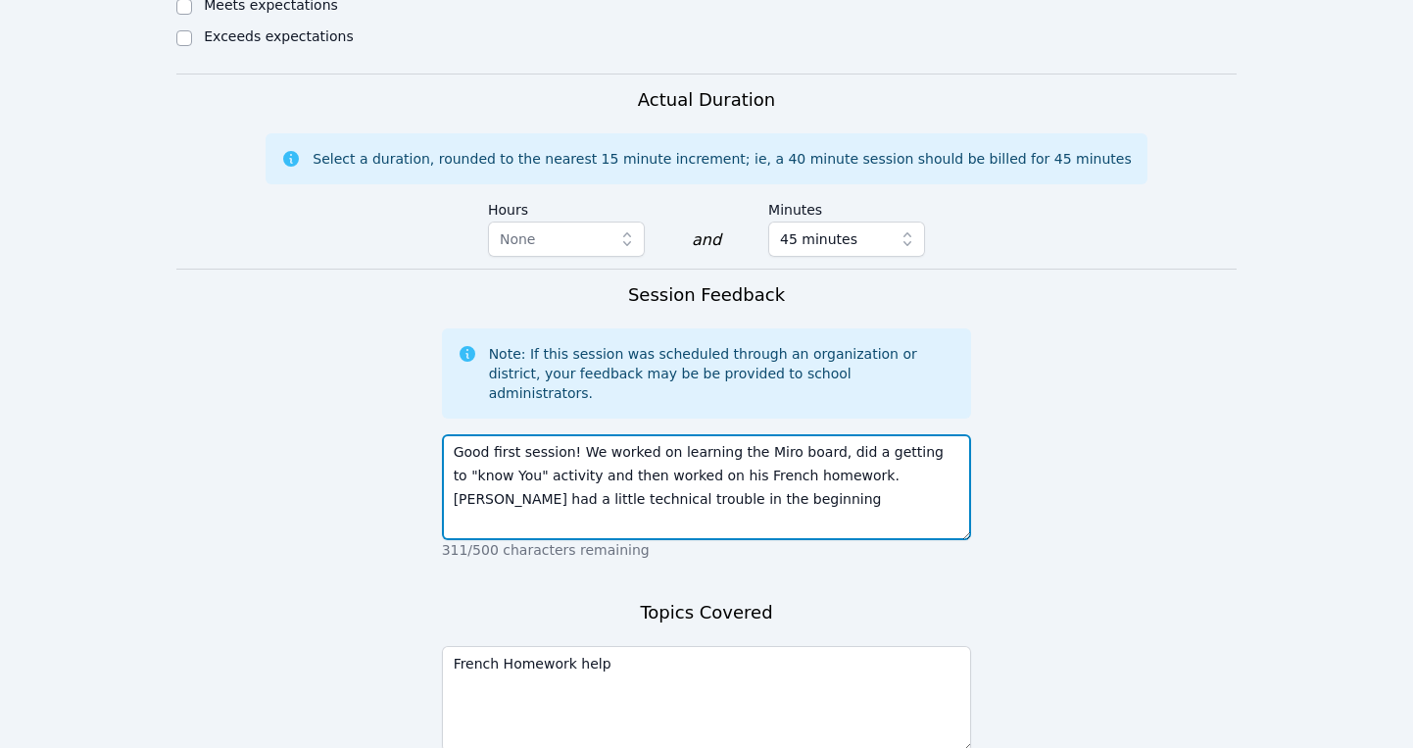
click at [694, 434] on textarea "Good first session! We worked on learning the Miro board, did a getting to "kno…" at bounding box center [707, 487] width 530 height 106
click at [919, 434] on textarea "Good first session! We worked on learning the Miro board, did a getting to "kno…" at bounding box center [707, 487] width 530 height 106
drag, startPoint x: 919, startPoint y: 337, endPoint x: 512, endPoint y: 356, distance: 408.1
click at [512, 434] on textarea "Good first session! We worked on learning the Miro board, did a getting to "kno…" at bounding box center [707, 487] width 530 height 106
click at [886, 434] on textarea "Good first session! We worked on learning the Miro board, did a getting to "kno…" at bounding box center [707, 487] width 530 height 106
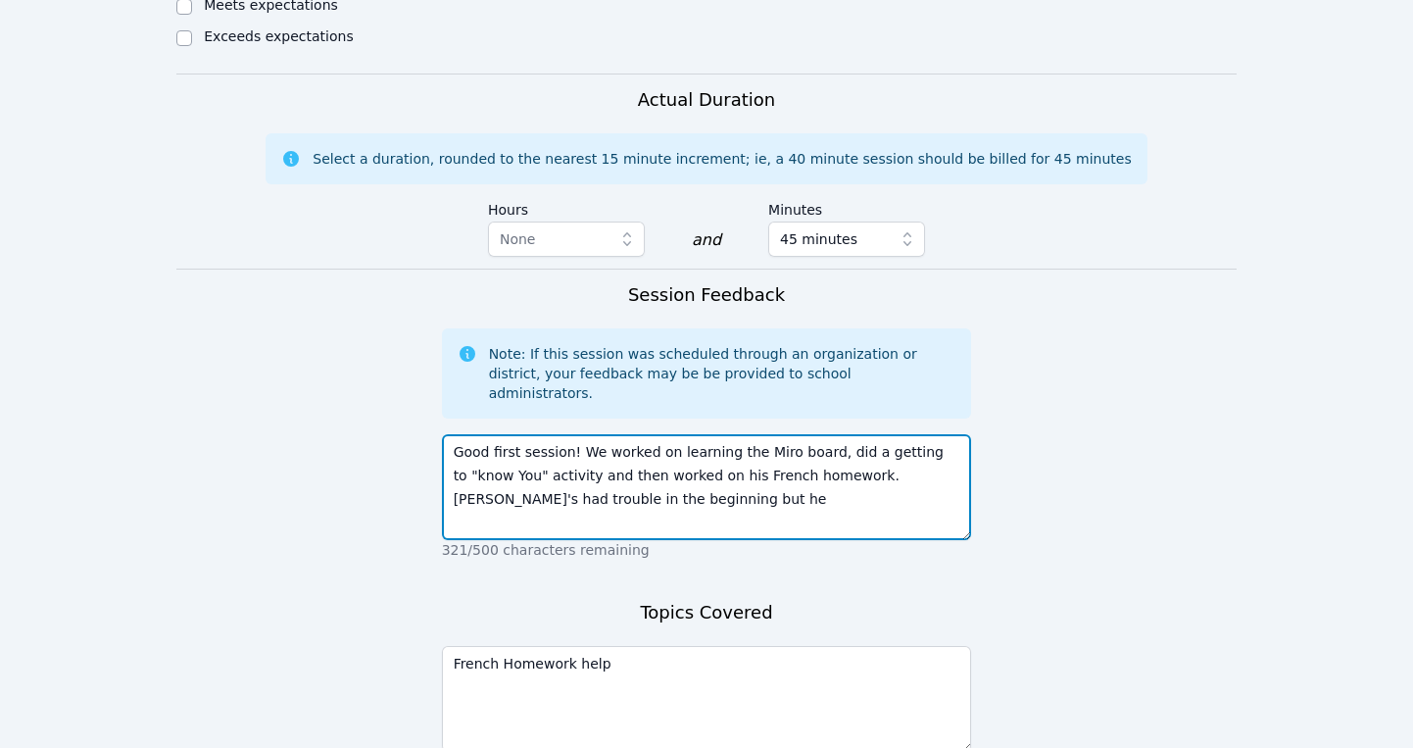
click at [925, 434] on textarea "Good first session! We worked on learning the Miro board, did a getting to "kno…" at bounding box center [707, 487] width 530 height 106
click at [868, 434] on textarea "Good first session! We worked on learning the Miro board, did a getting to "kno…" at bounding box center [707, 487] width 530 height 106
click at [874, 434] on textarea "Good first session! We worked on learning the Miro board, did a getting to "kno…" at bounding box center [707, 487] width 530 height 106
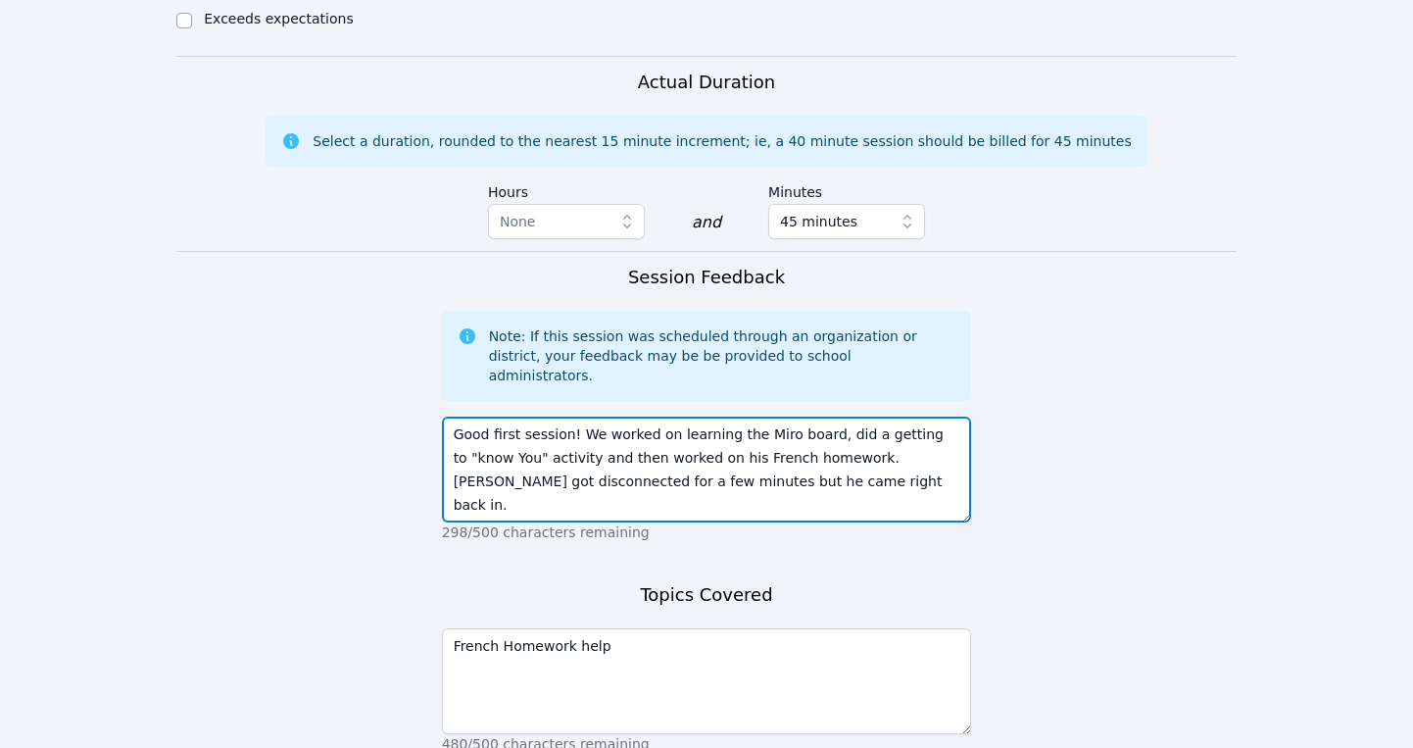
scroll to position [1326, 0]
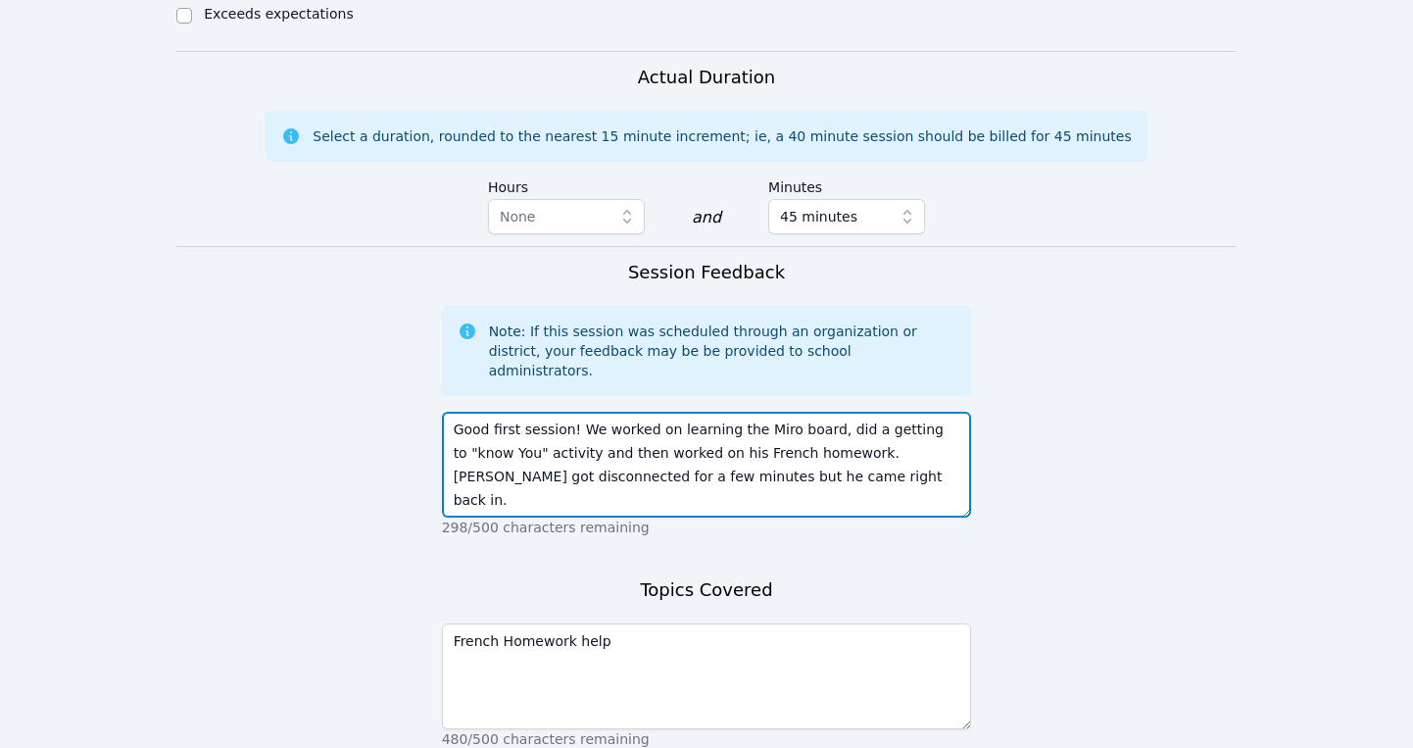
type textarea "Good first session! We worked on learning the Miro board, did a getting to "kno…"
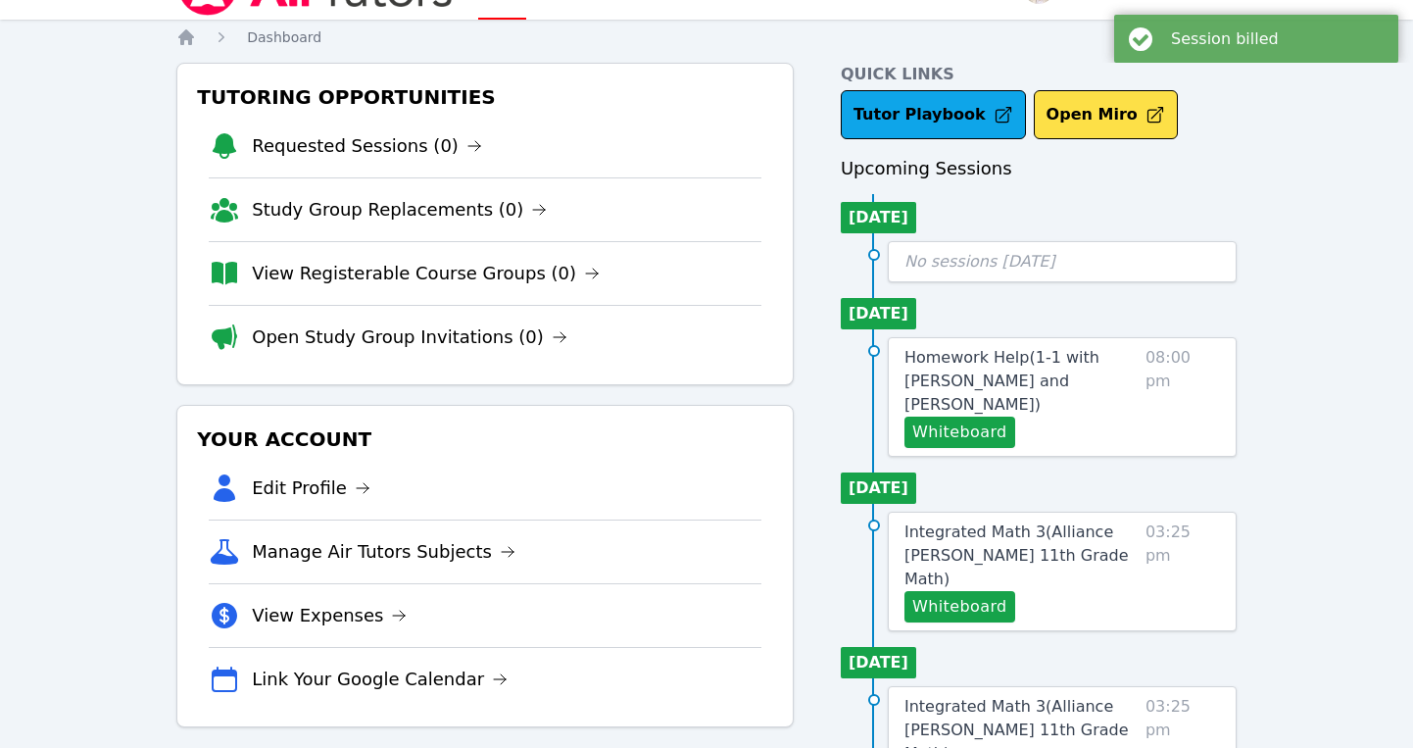
scroll to position [40, 0]
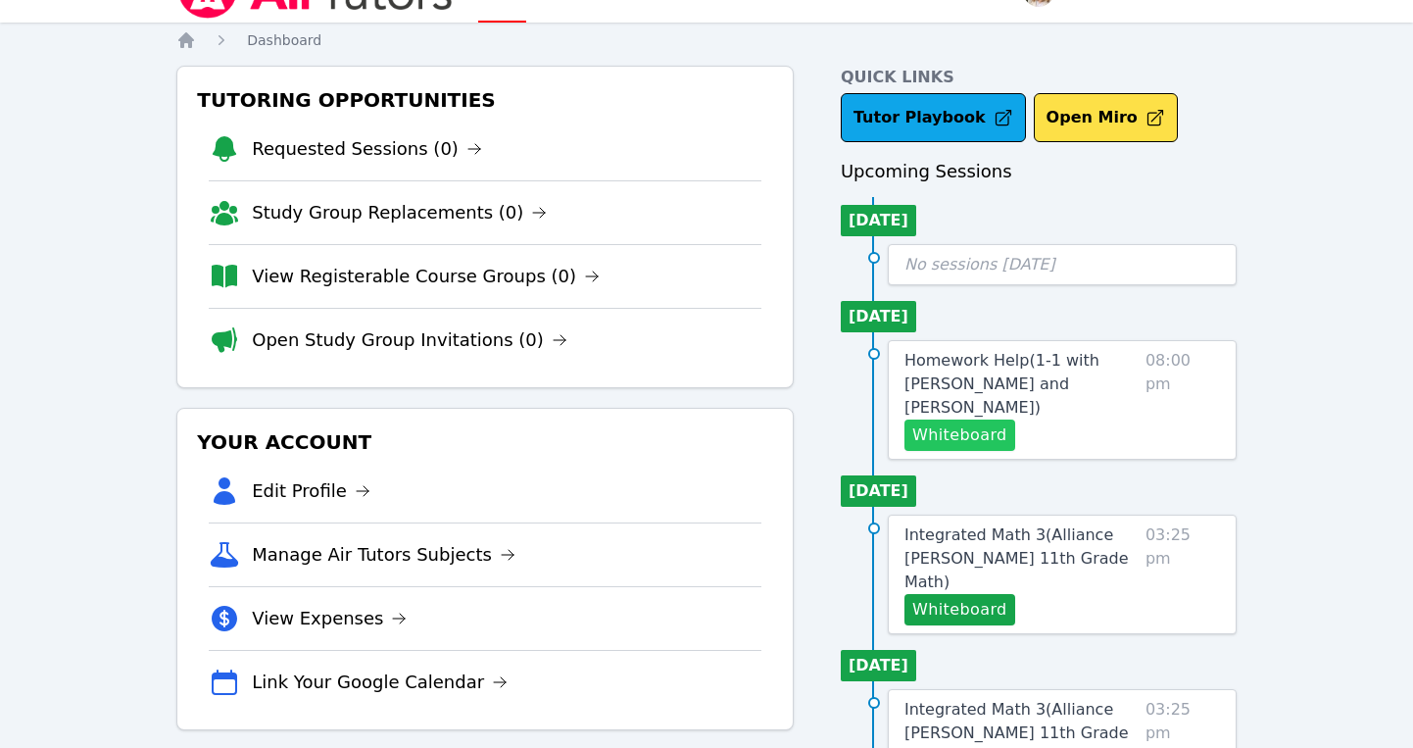
click at [938, 419] on button "Whiteboard" at bounding box center [959, 434] width 111 height 31
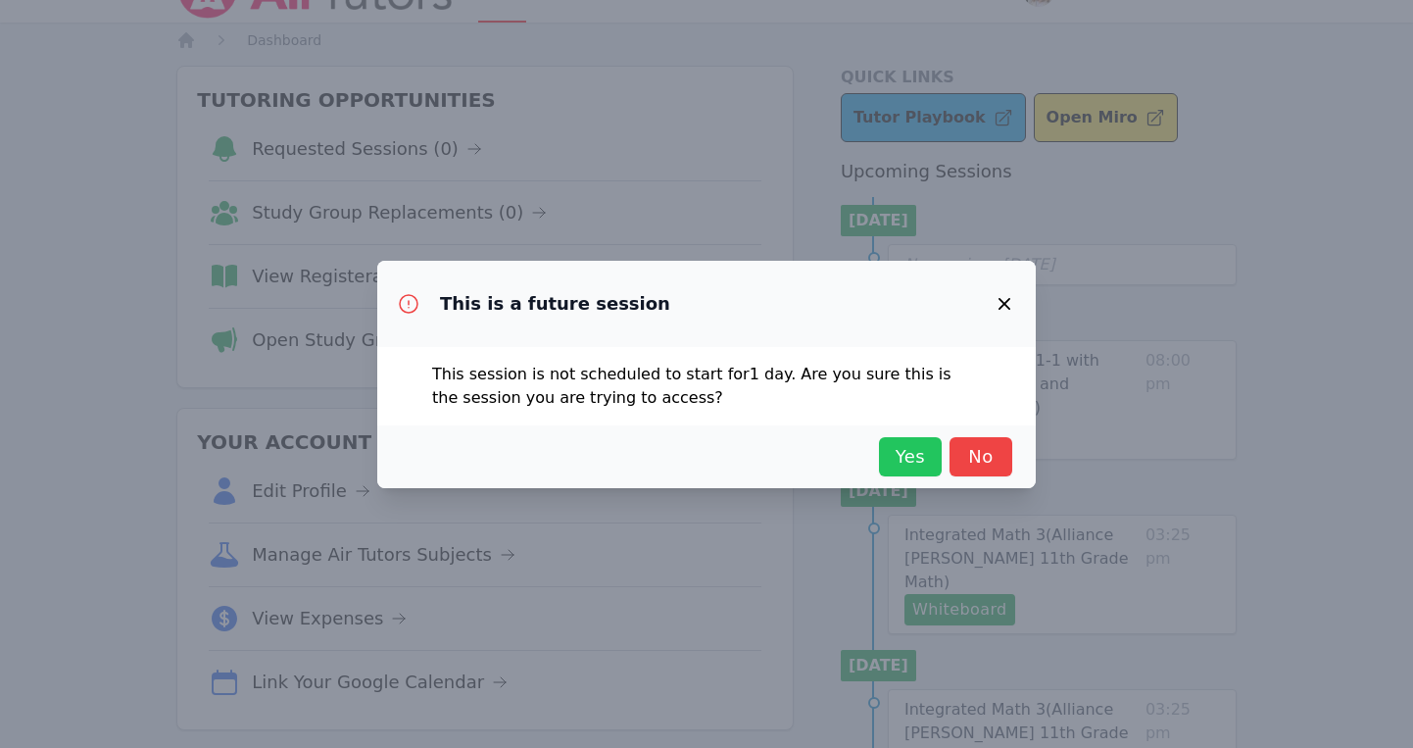
click at [902, 456] on span "Yes" at bounding box center [910, 456] width 43 height 27
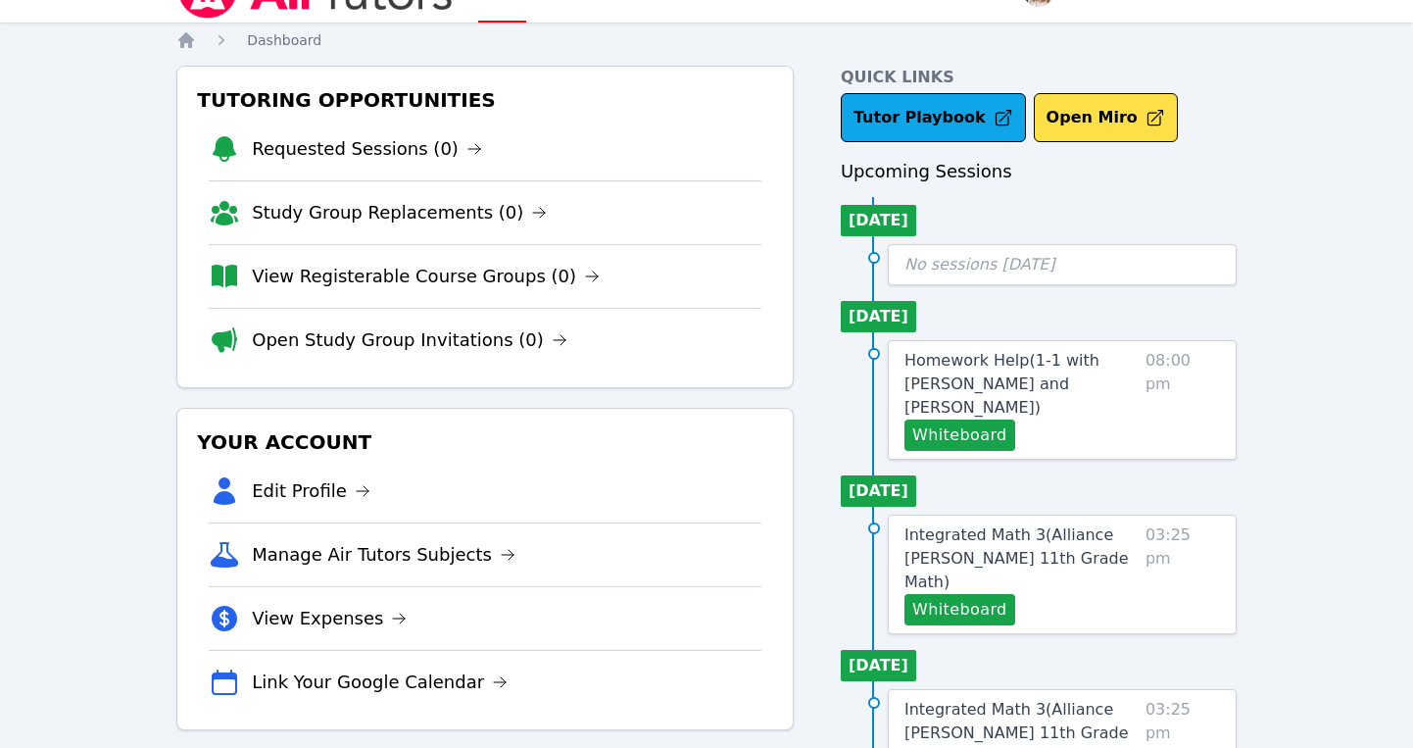
scroll to position [0, 0]
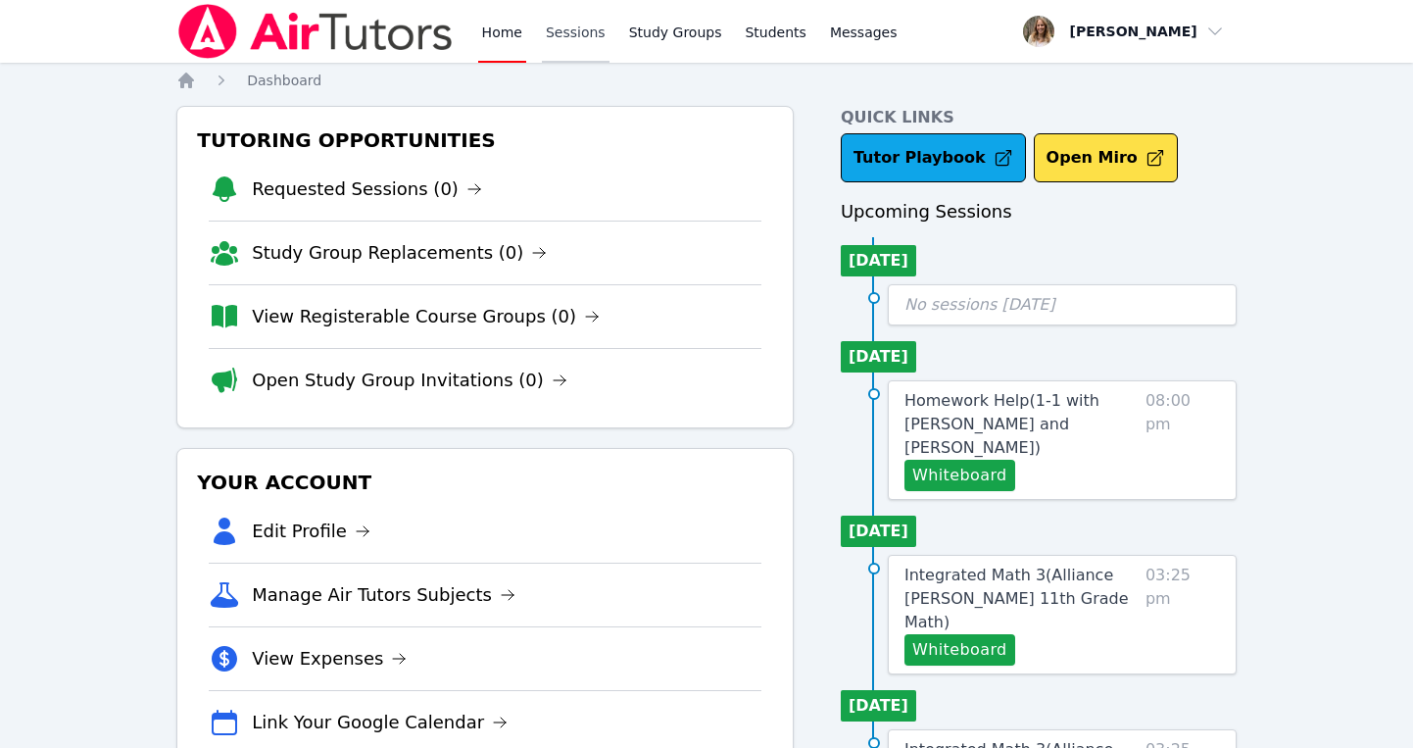
click at [567, 29] on link "Sessions" at bounding box center [576, 31] width 68 height 63
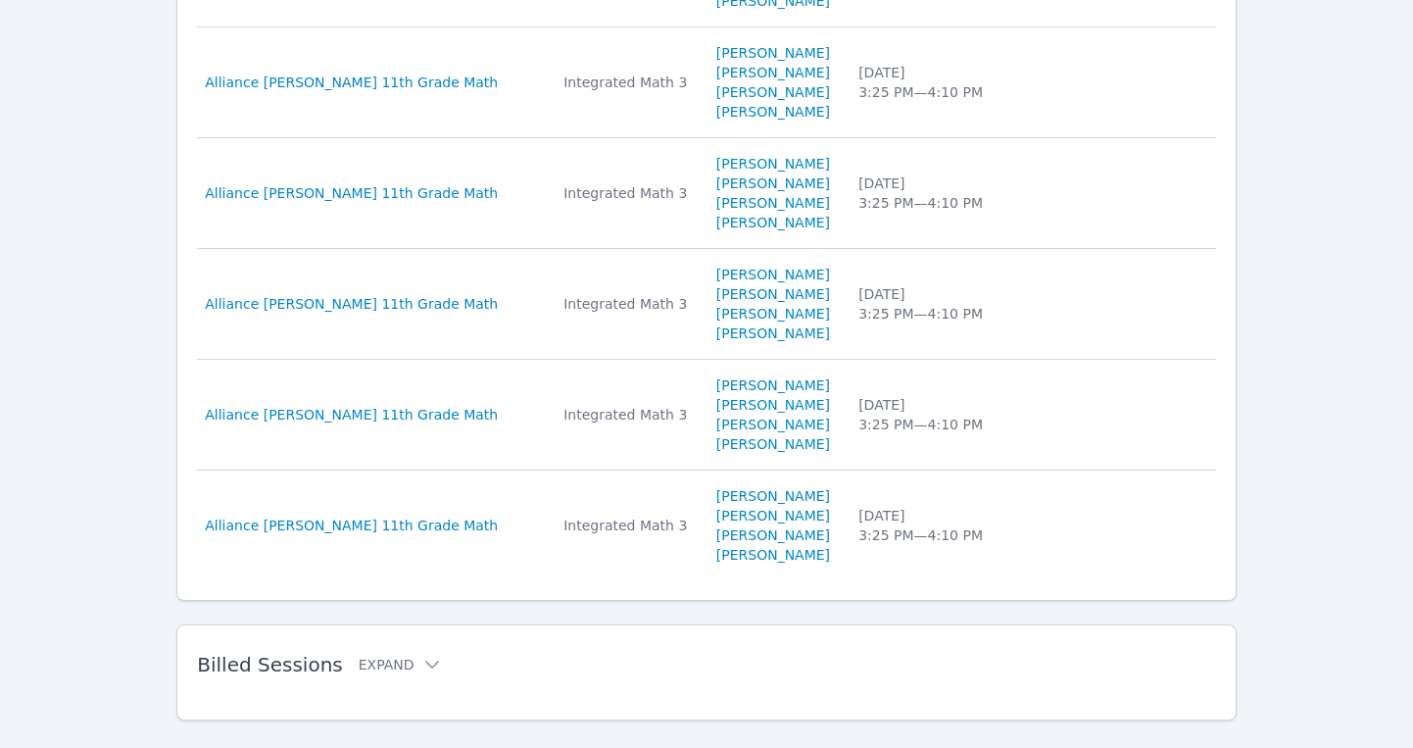
scroll to position [1236, 0]
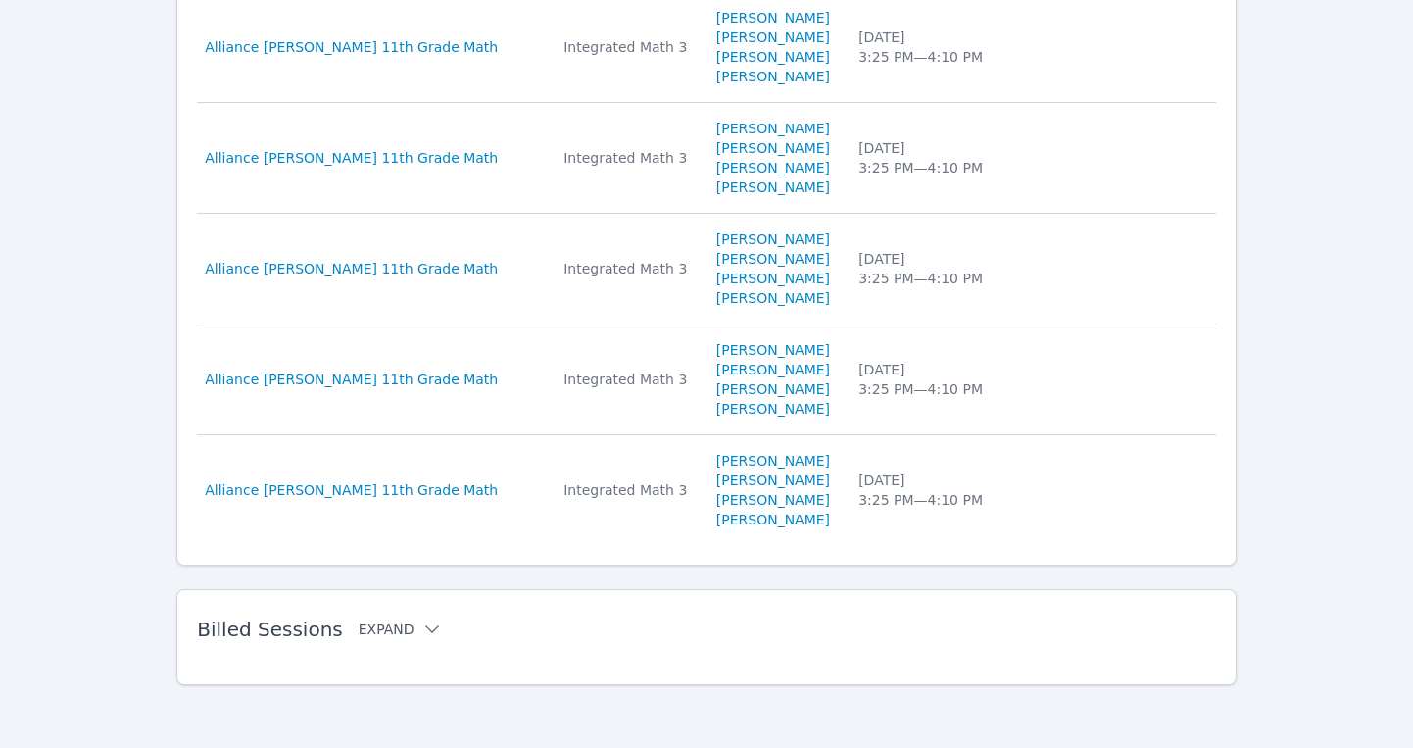
click at [422, 633] on icon at bounding box center [432, 629] width 20 height 20
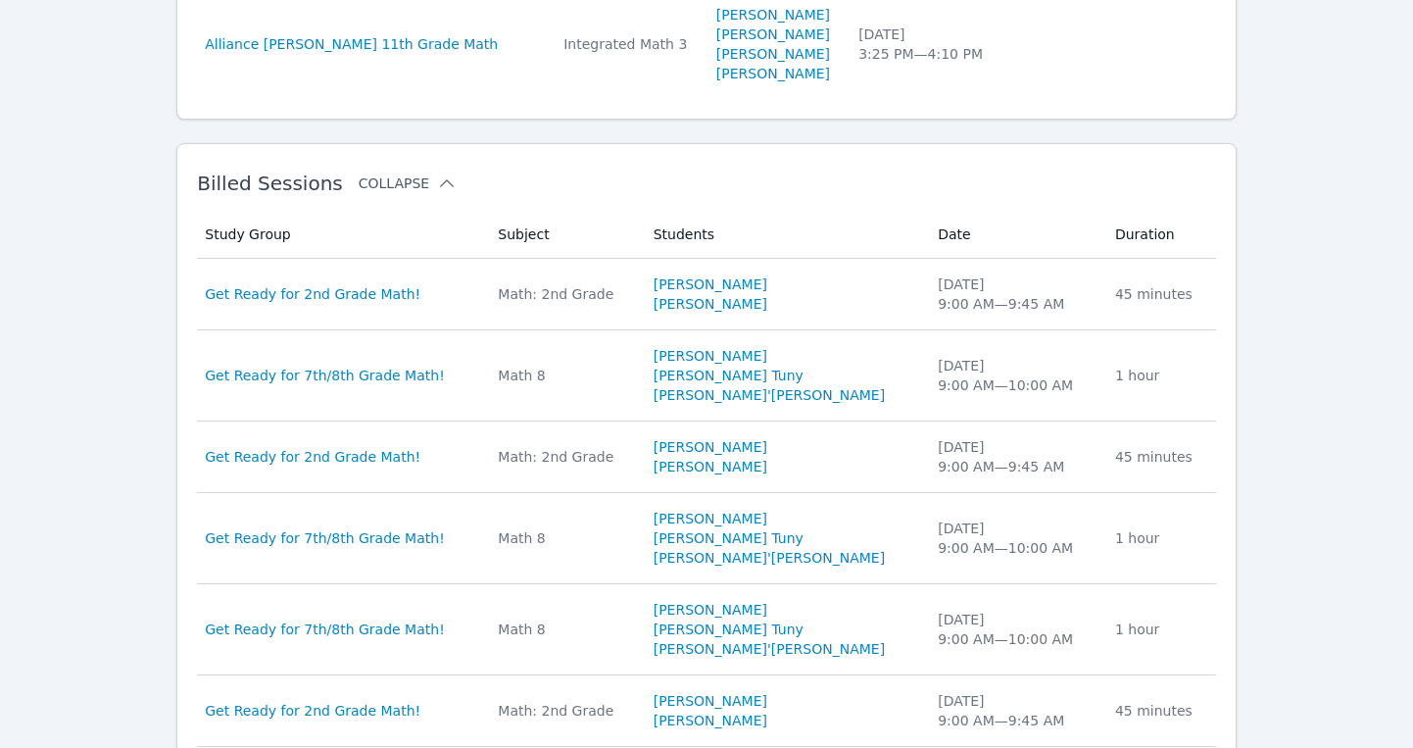
scroll to position [1684, 0]
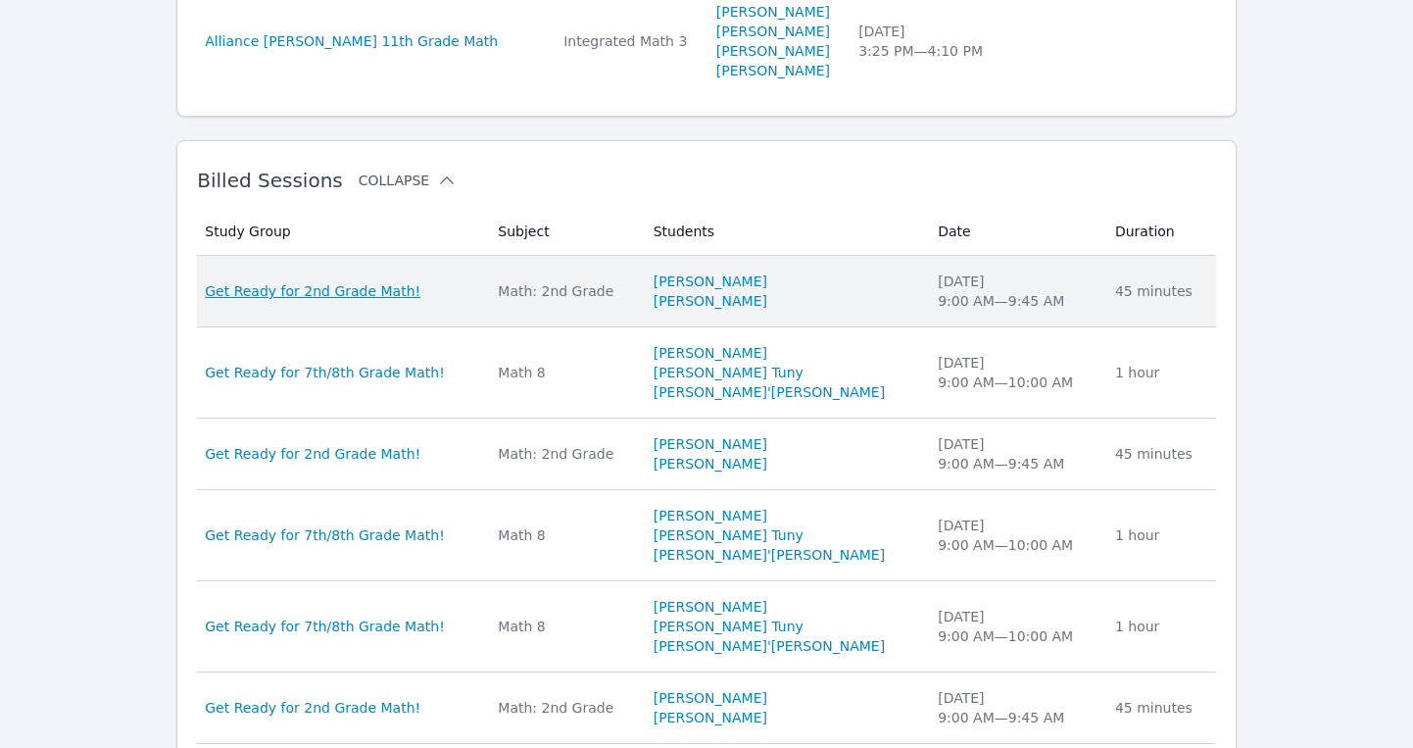
click at [346, 298] on span "Get Ready for 2nd Grade Math!" at bounding box center [313, 291] width 216 height 20
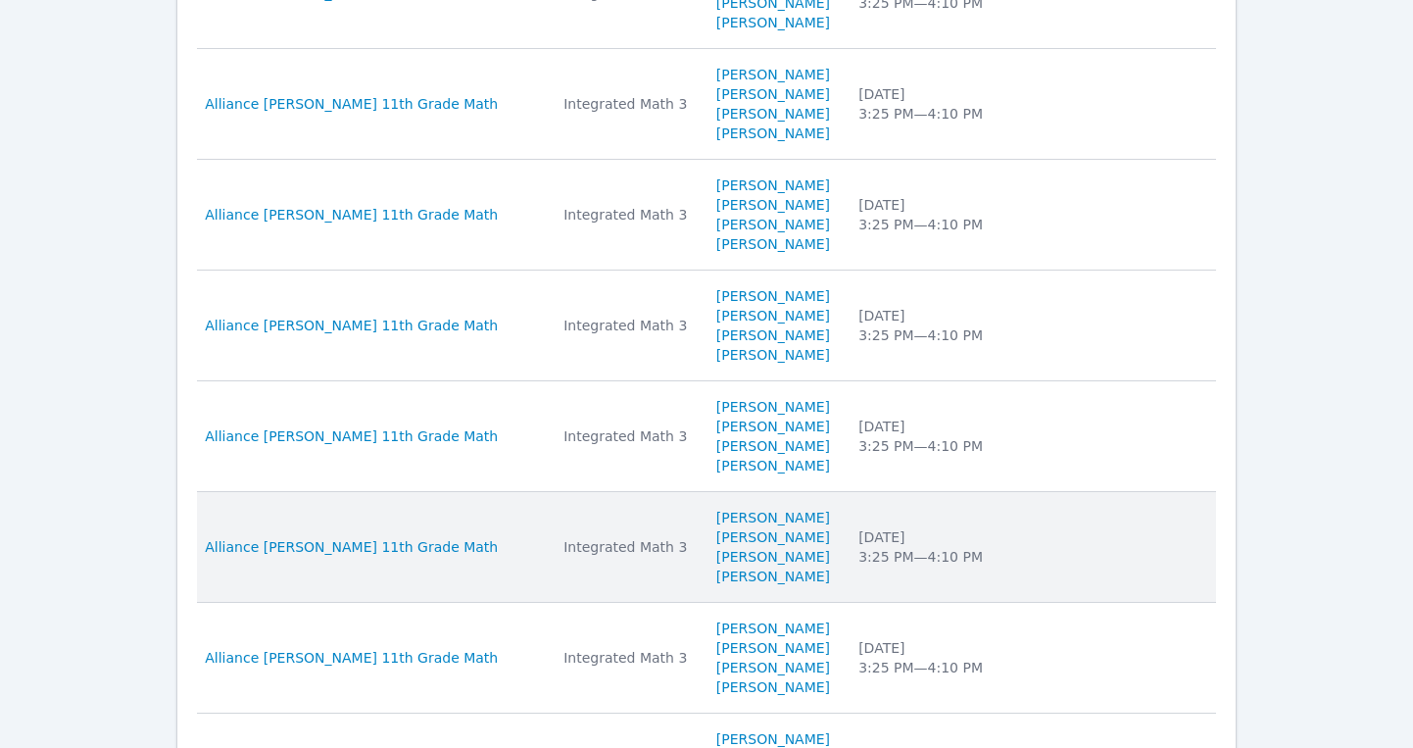
scroll to position [1236, 0]
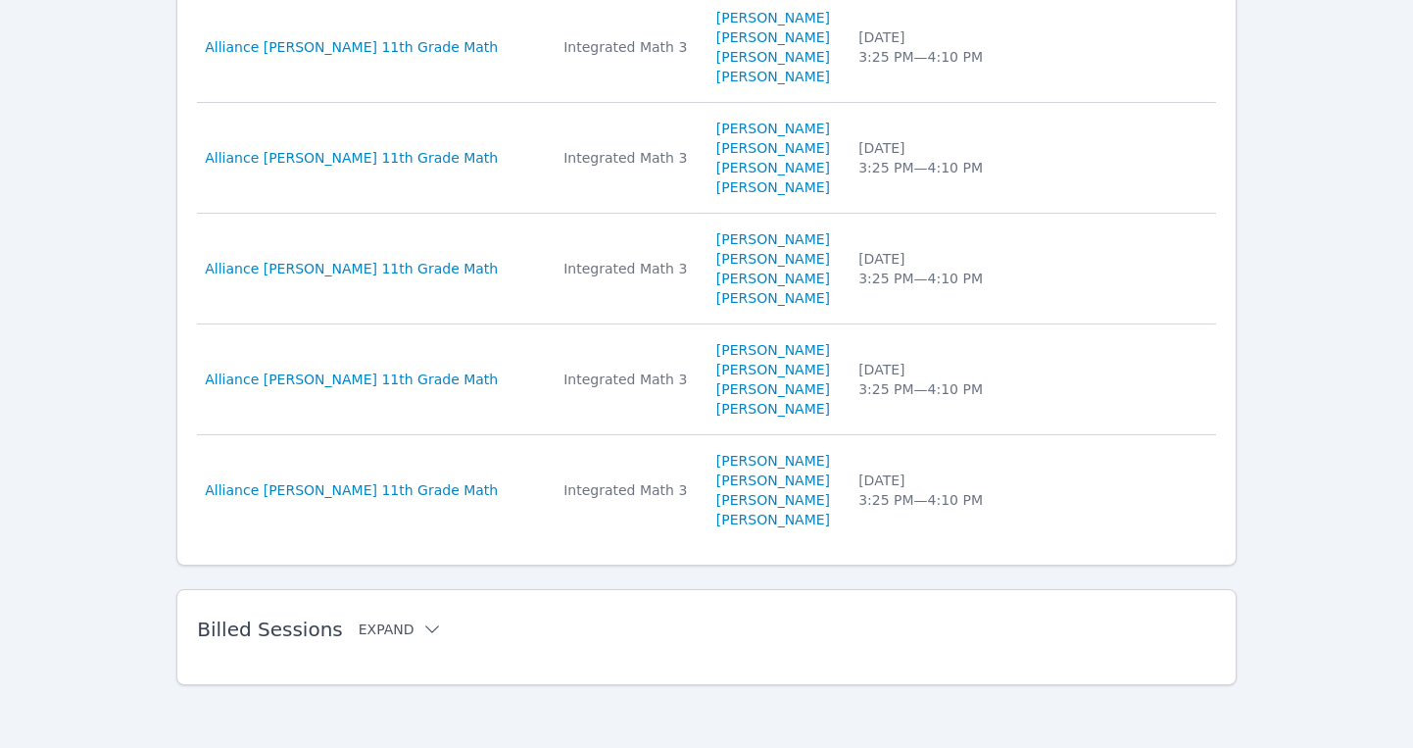
click at [377, 630] on button "Expand" at bounding box center [400, 629] width 83 height 20
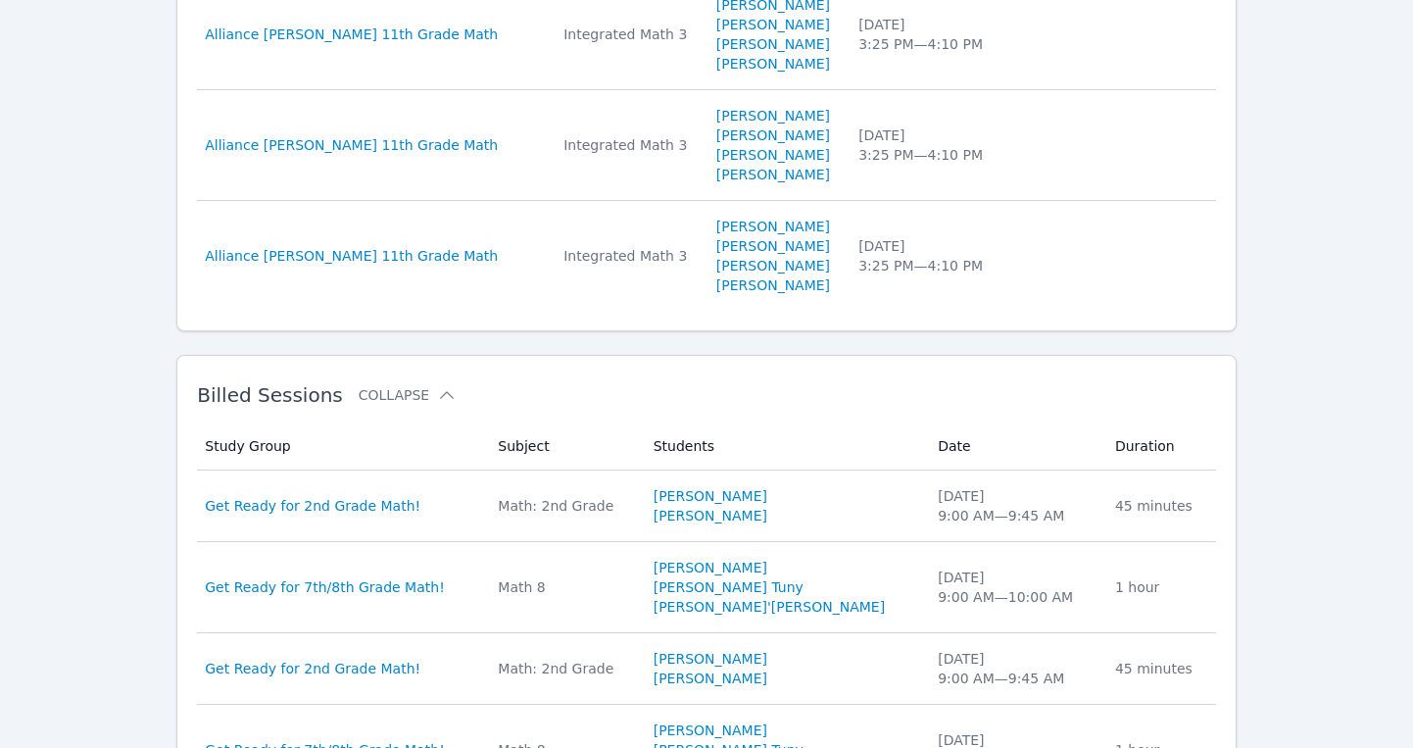
scroll to position [1512, 0]
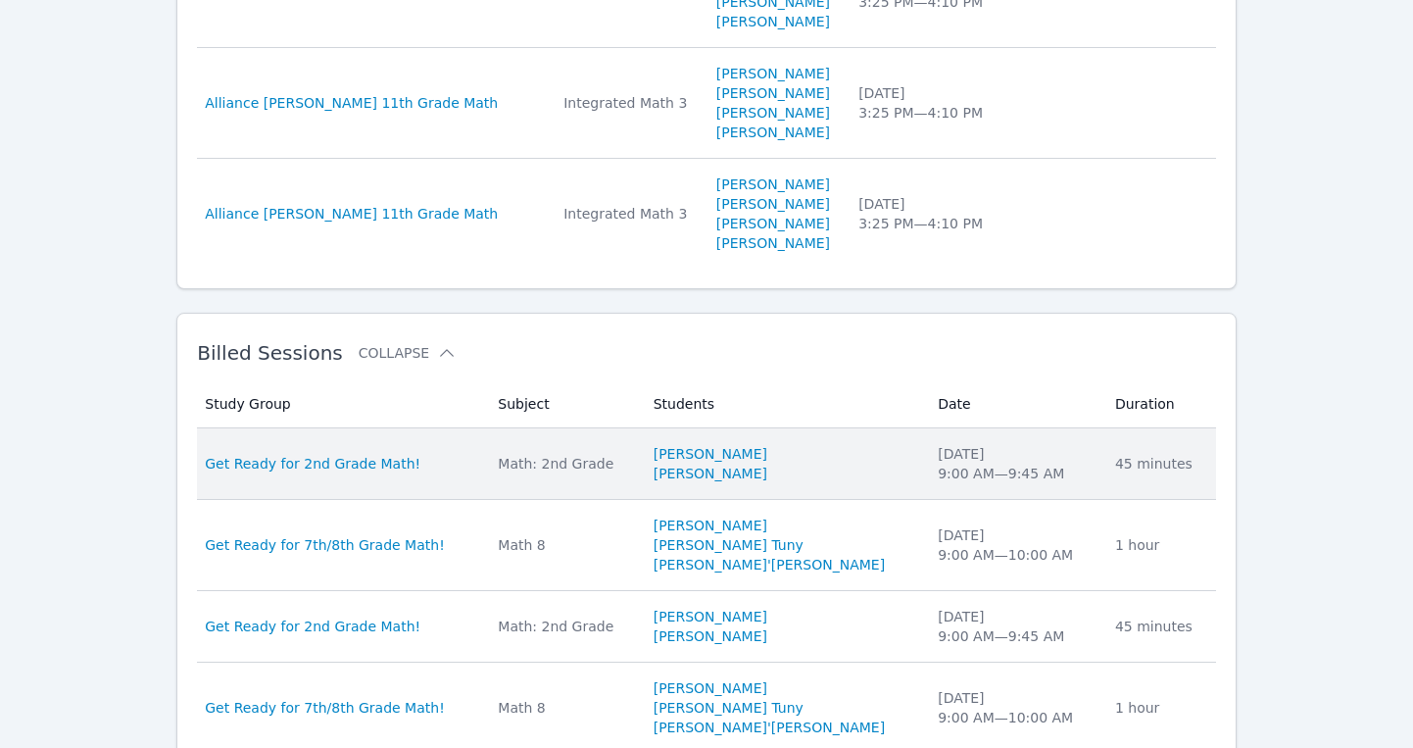
click at [746, 484] on td "Students Santana Hunter Aaric Tingle" at bounding box center [784, 464] width 285 height 72
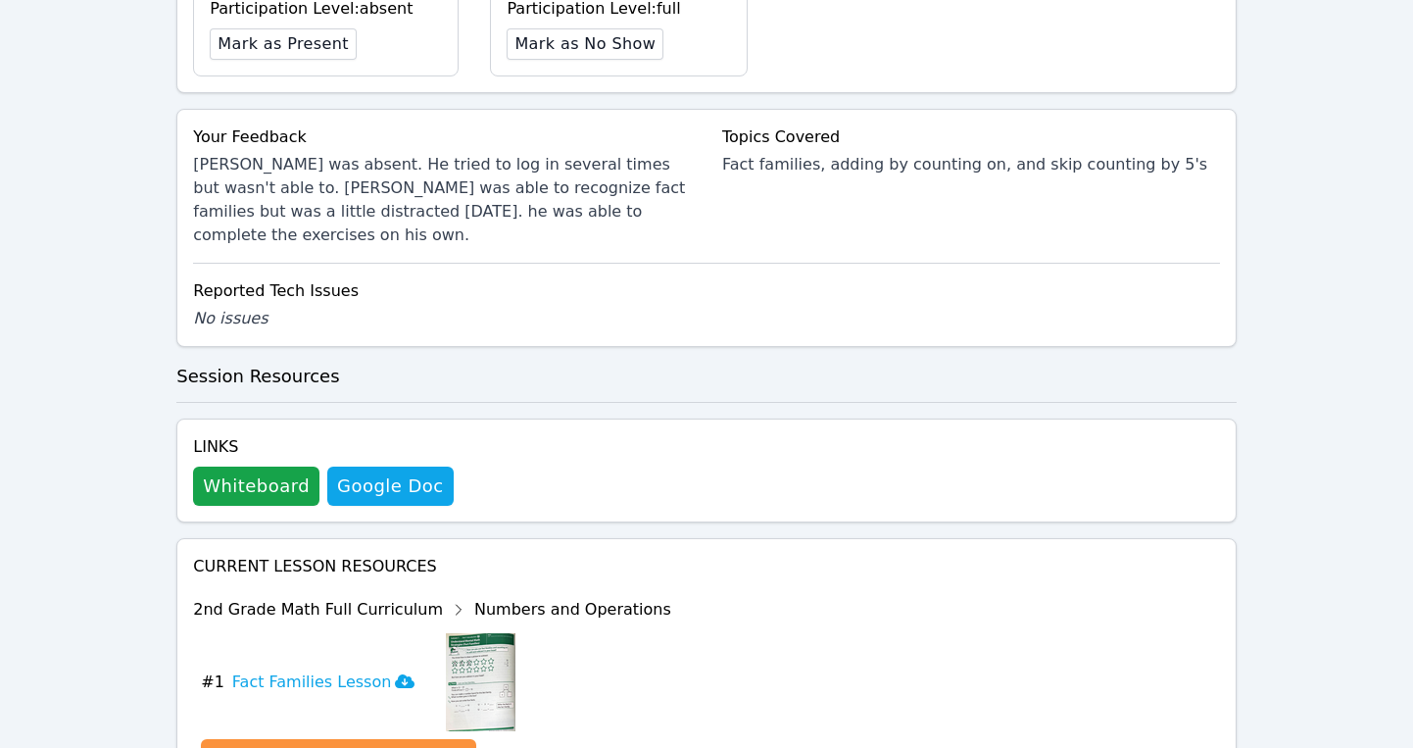
scroll to position [713, 0]
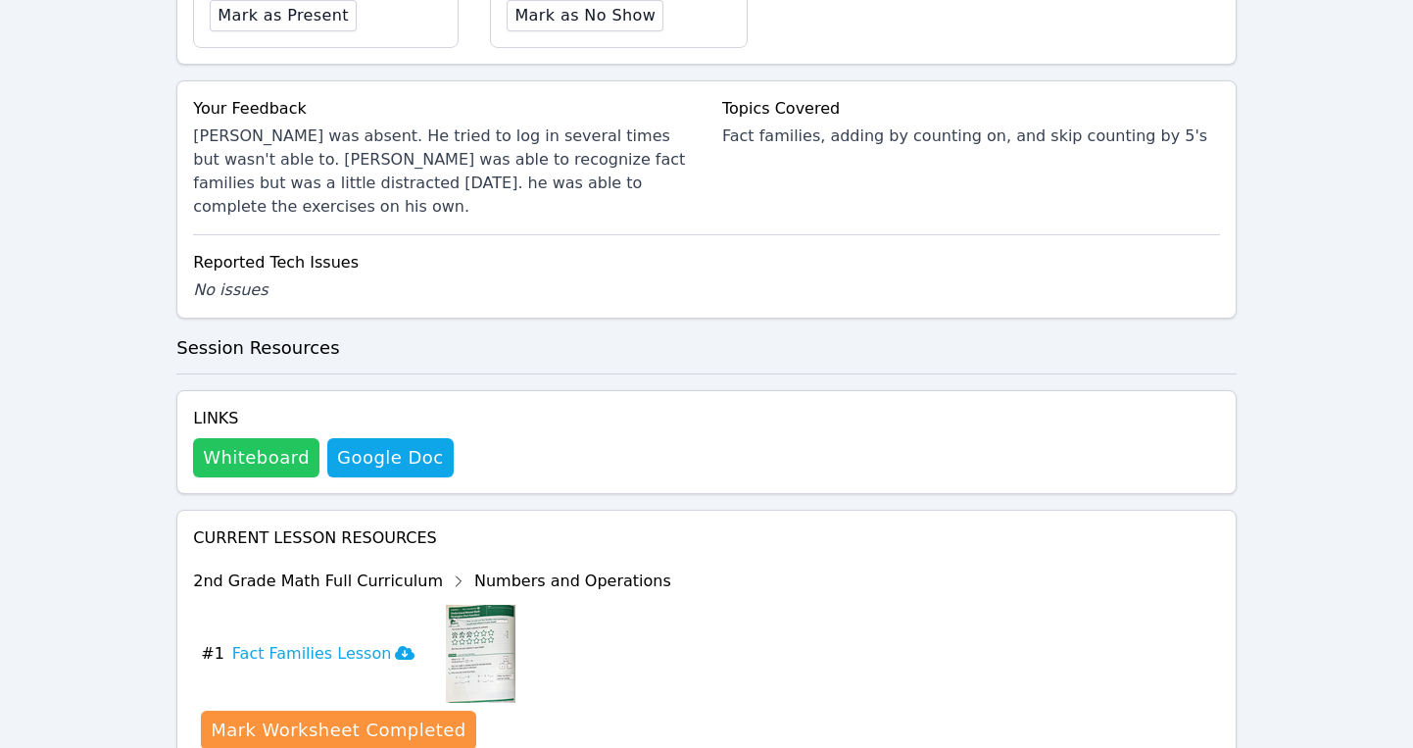
click at [236, 438] on button "Whiteboard" at bounding box center [256, 457] width 126 height 39
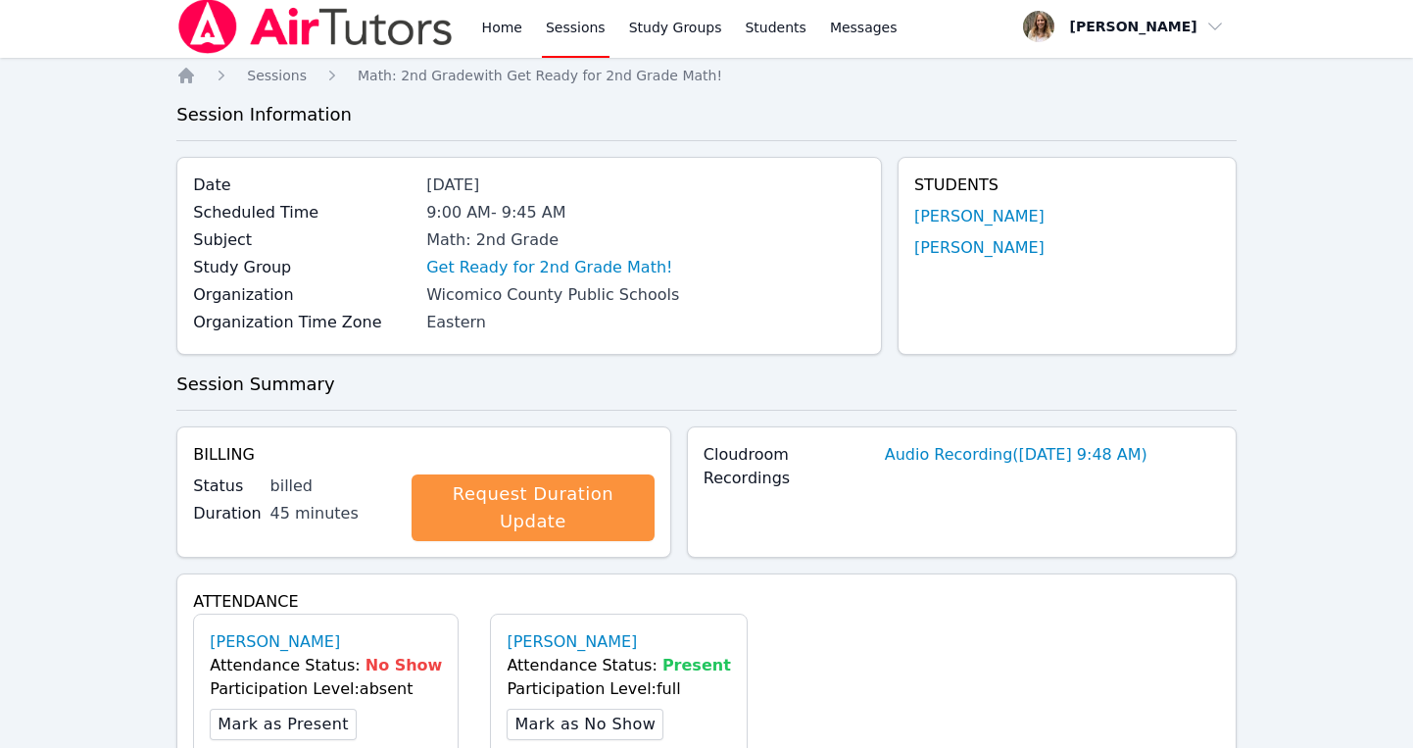
scroll to position [0, 0]
